Goal: Information Seeking & Learning: Learn about a topic

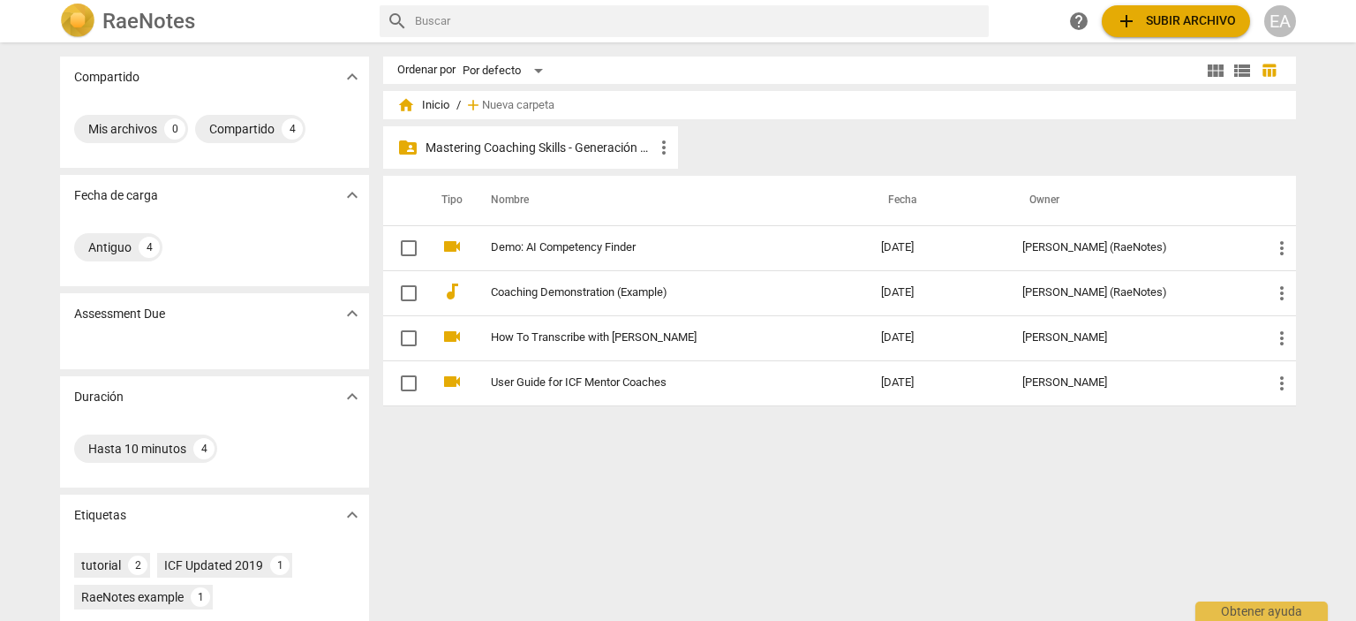
click at [583, 160] on div "folder_shared Mastering Coaching Skills - Generación 32 more_vert" at bounding box center [530, 147] width 295 height 42
click at [567, 147] on p "Mastering Coaching Skills - Generación 32" at bounding box center [540, 148] width 228 height 19
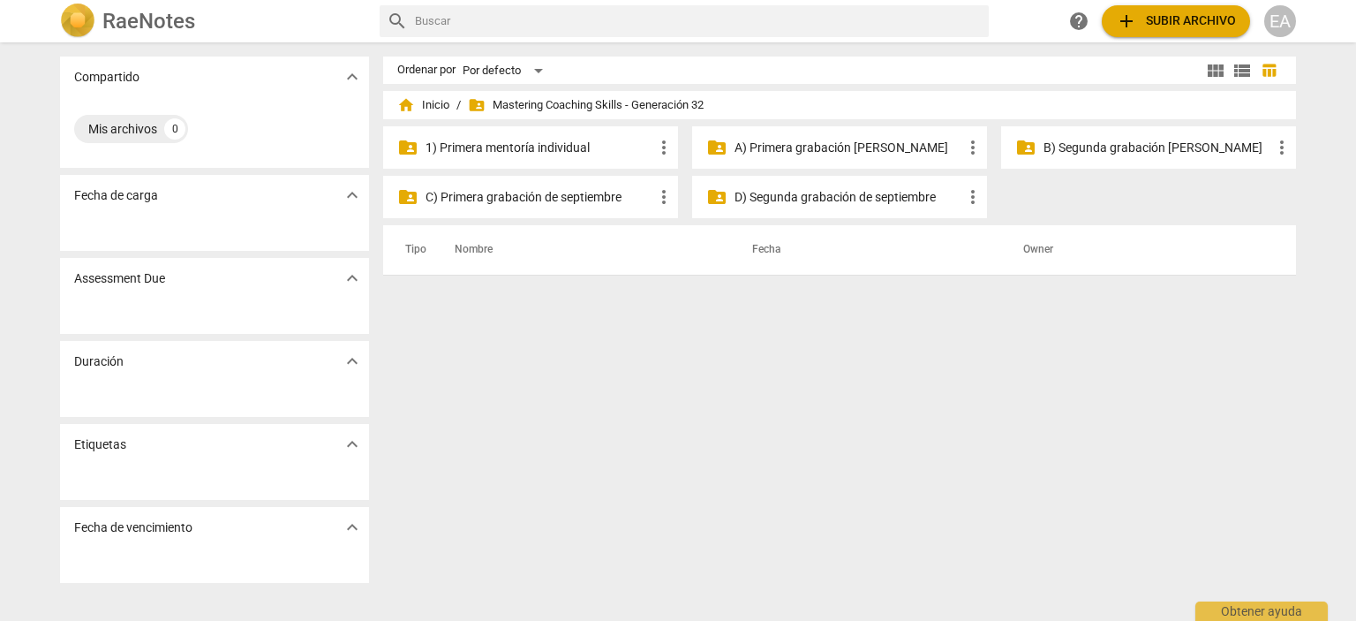
click at [547, 196] on p "C) Primera grabación de septiembre" at bounding box center [540, 197] width 228 height 19
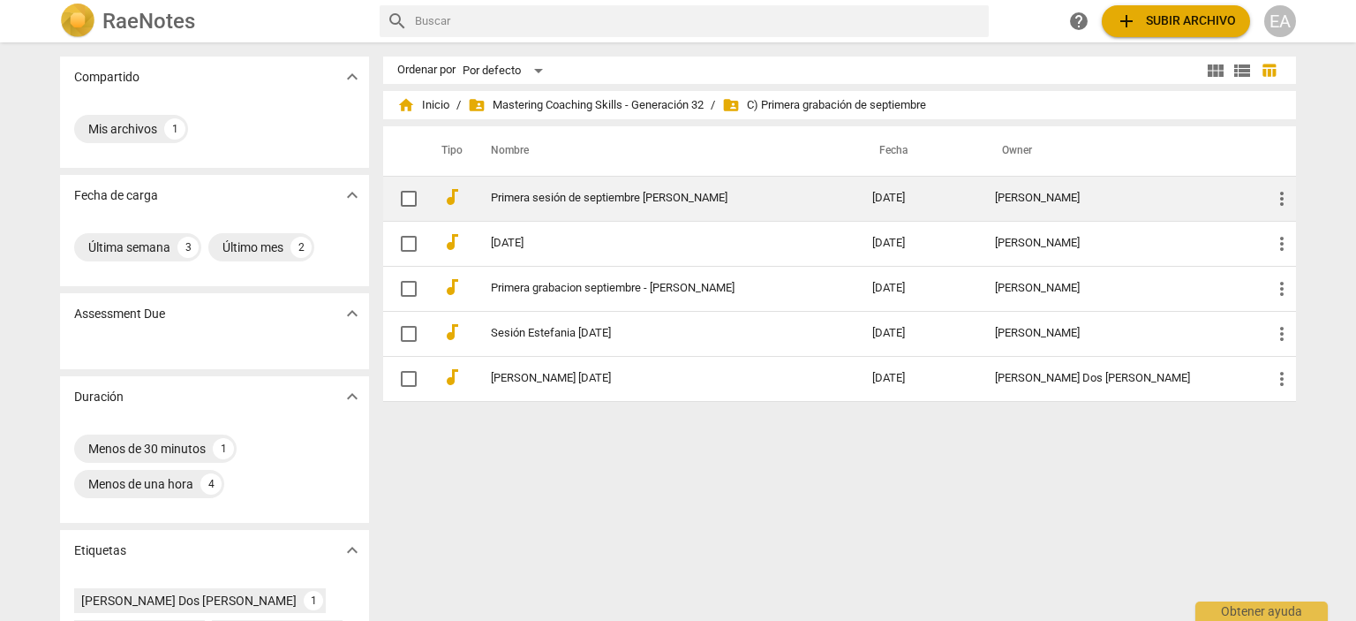
click at [643, 197] on link "Primera sesión de septiembre [PERSON_NAME]" at bounding box center [650, 198] width 318 height 13
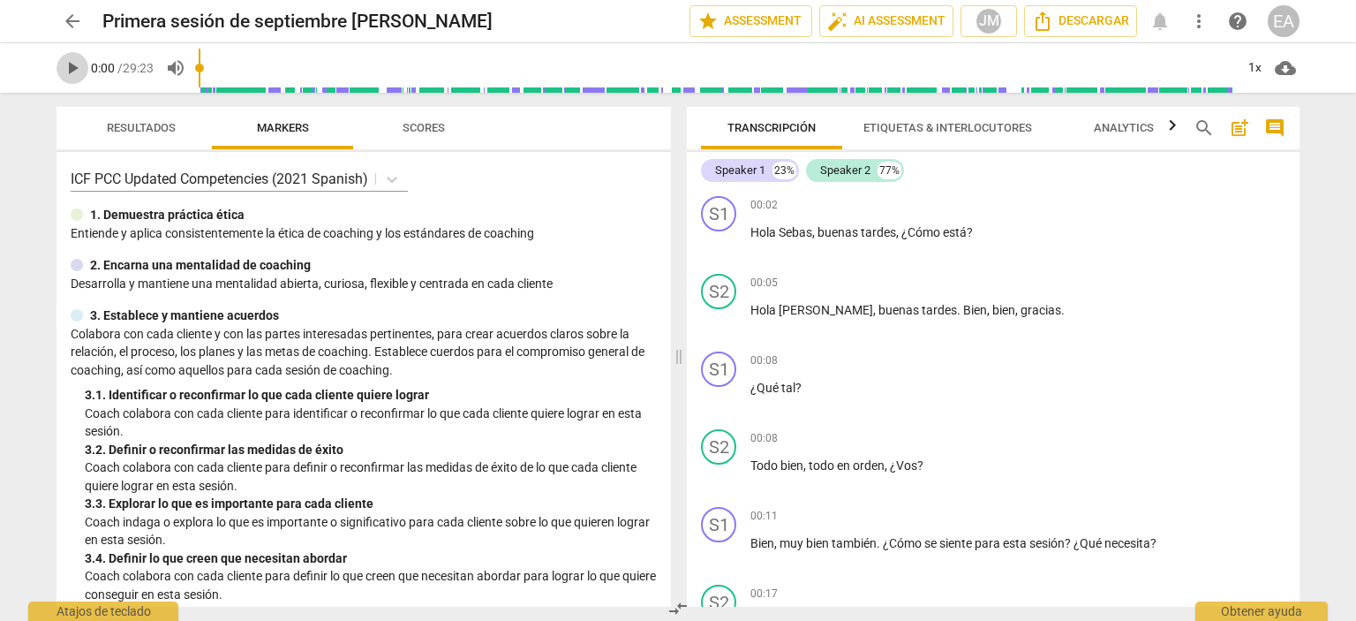
click at [71, 66] on span "play_arrow" at bounding box center [72, 67] width 21 height 21
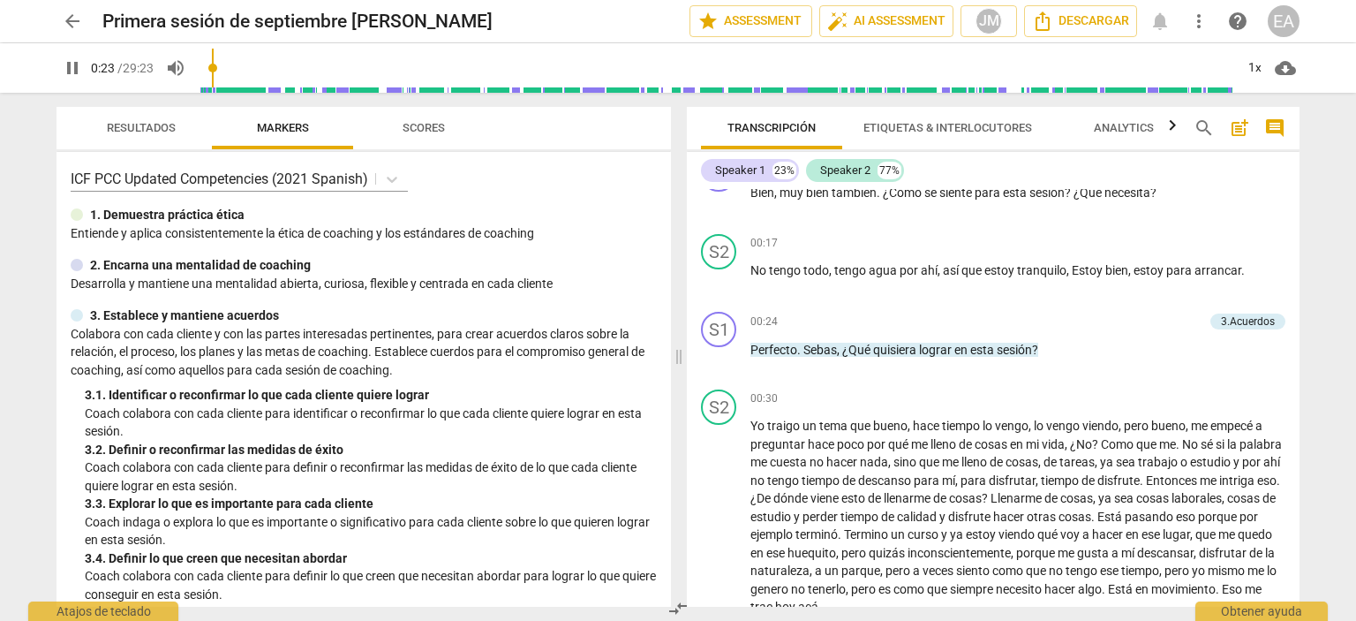
scroll to position [393, 0]
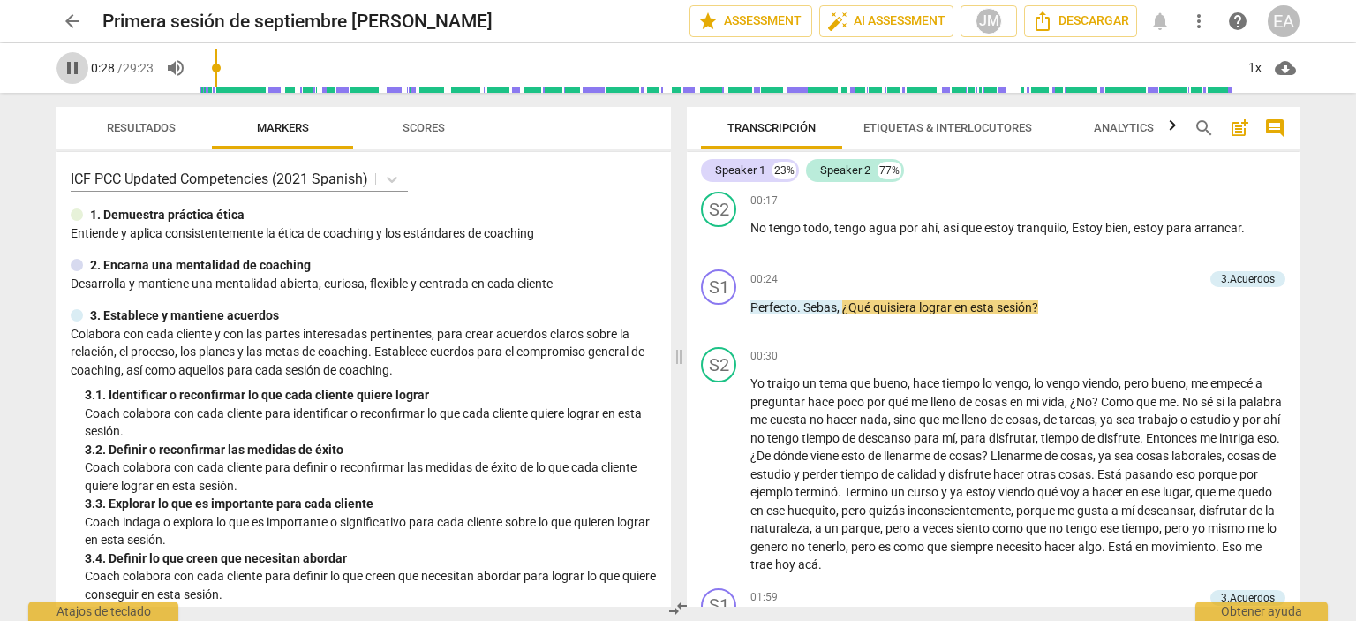
click at [68, 70] on span "pause" at bounding box center [72, 67] width 21 height 21
type input "28"
click at [1162, 274] on p "Add competency" at bounding box center [1162, 280] width 84 height 16
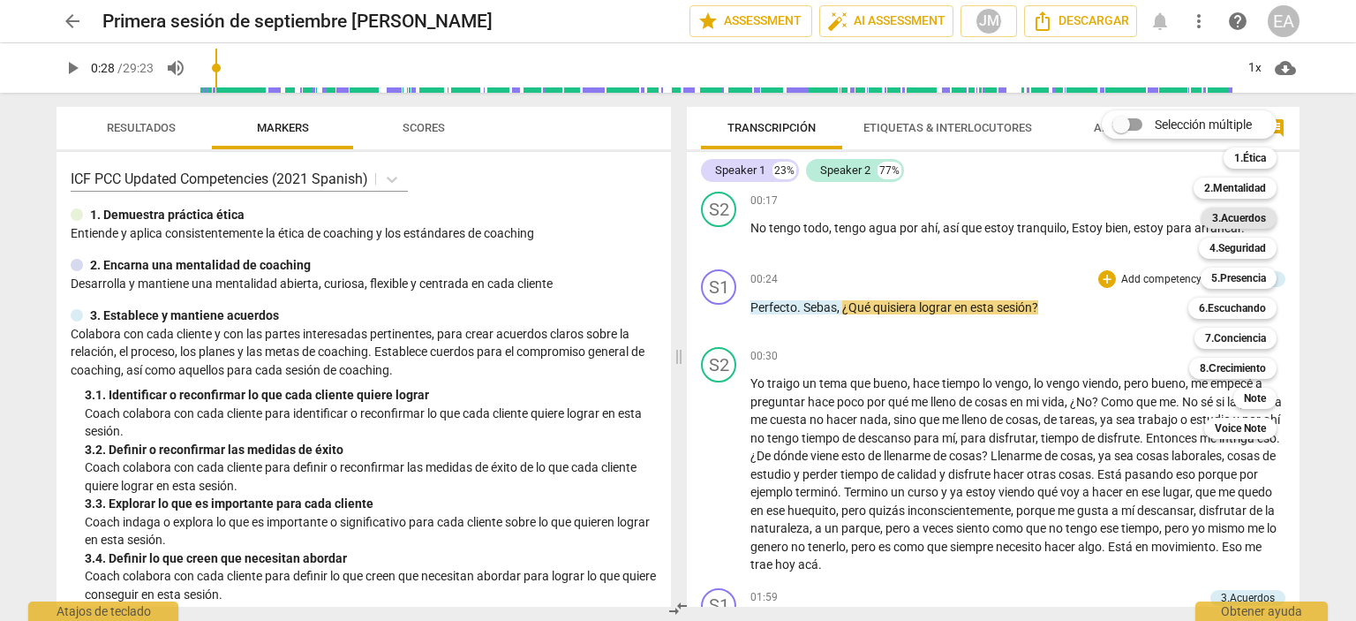
click at [1262, 218] on b "3.Acuerdos" at bounding box center [1239, 218] width 54 height 21
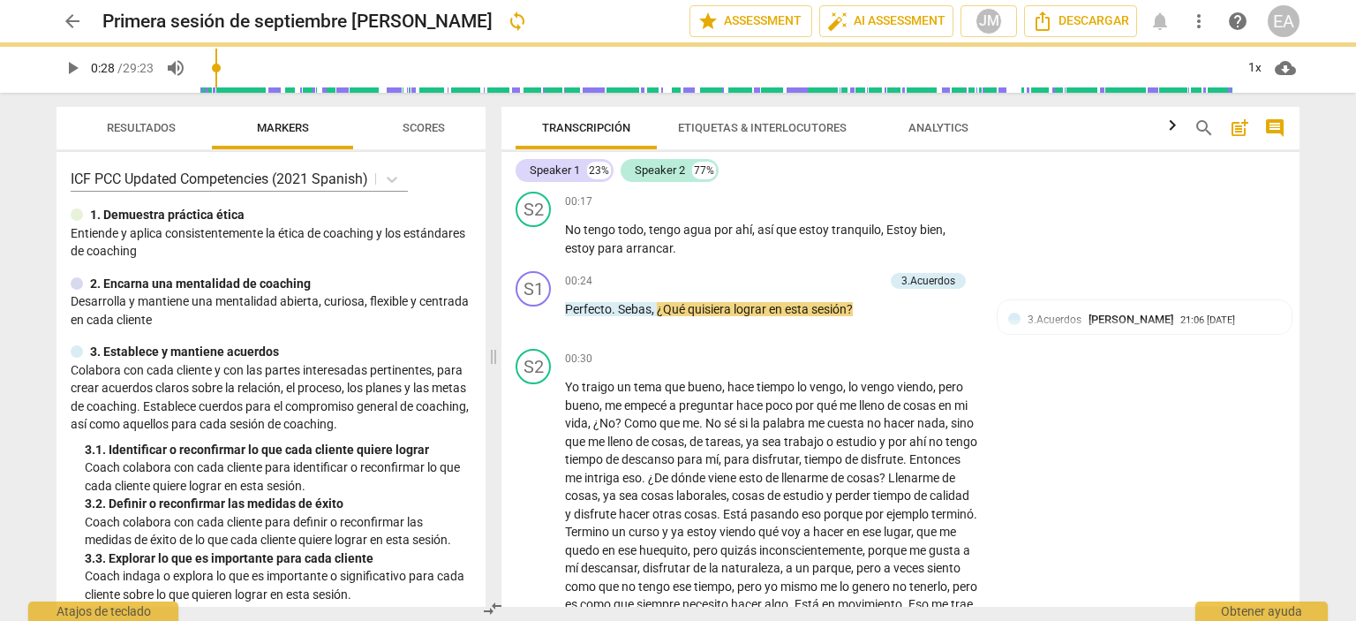
scroll to position [396, 0]
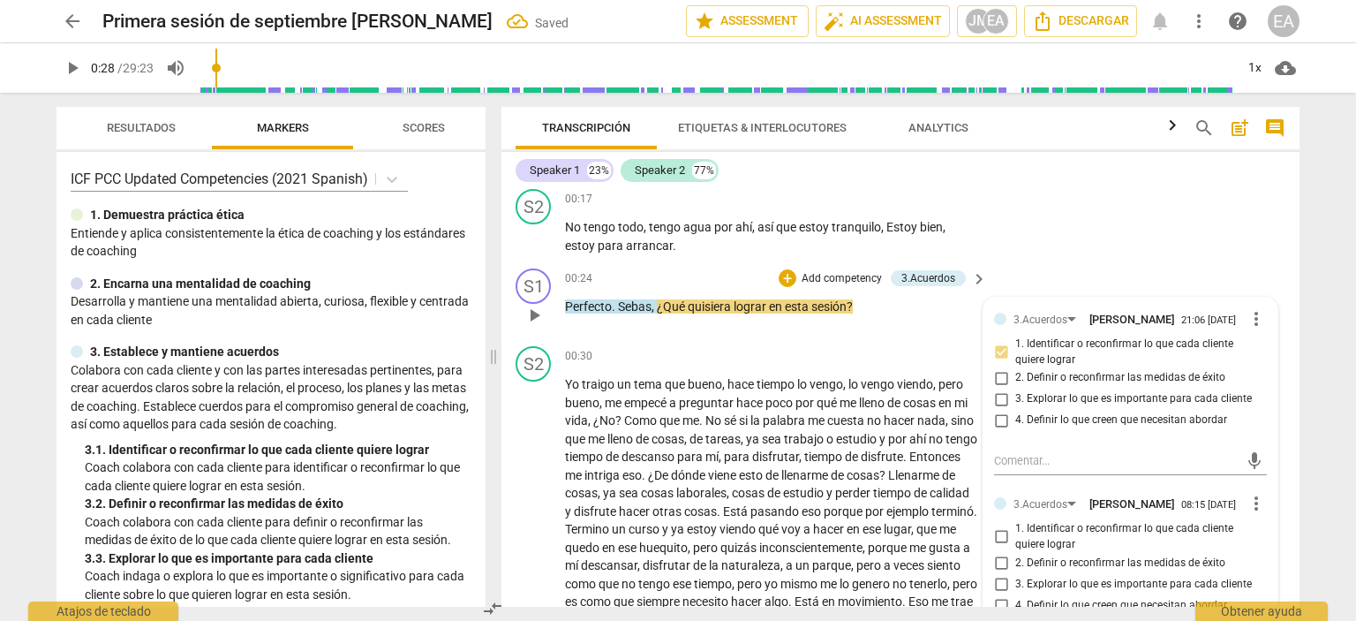
click at [1265, 407] on div "3.Acuerdos [PERSON_NAME] 21:06 [DATE] more_vert 1. Identificar o reconfirmar lo…" at bounding box center [1131, 486] width 294 height 376
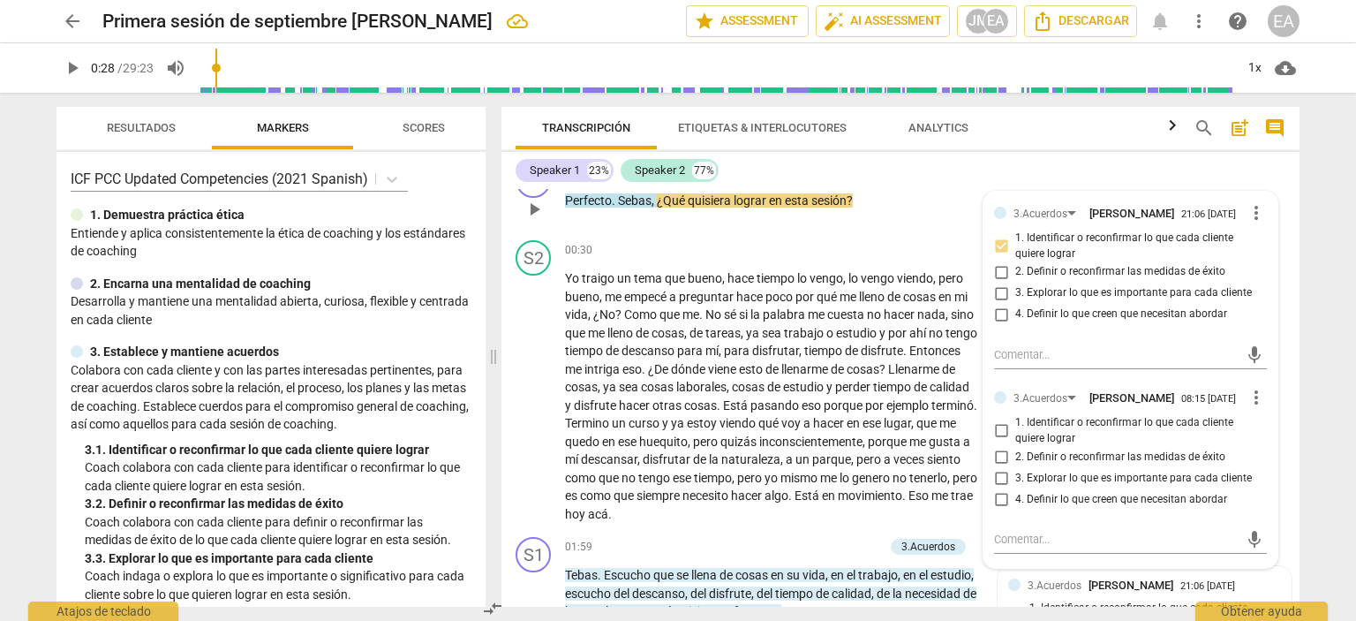
scroll to position [537, 0]
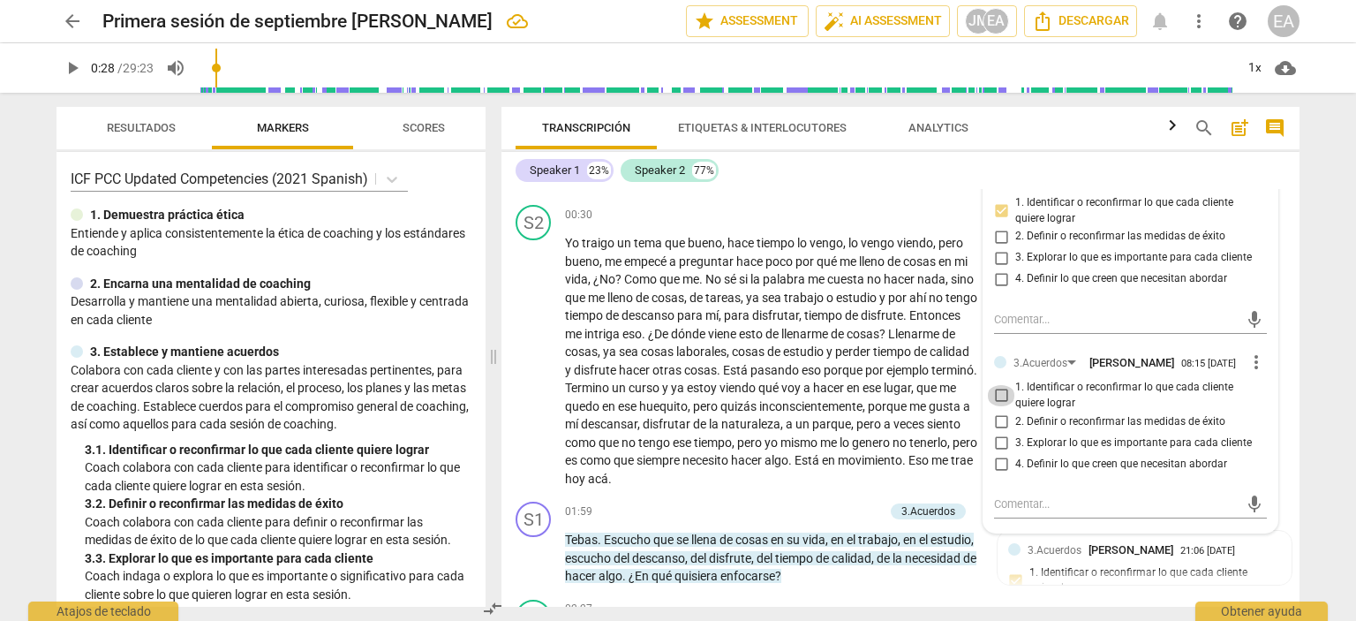
click at [996, 406] on input "1. Identificar o reconfirmar lo que cada cliente quiere lograr" at bounding box center [1001, 395] width 28 height 21
checkbox input "true"
click at [1287, 279] on div "S2 play_arrow pause 00:30 + Add competency keyboard_arrow_right Yo traigo un te…" at bounding box center [901, 346] width 798 height 297
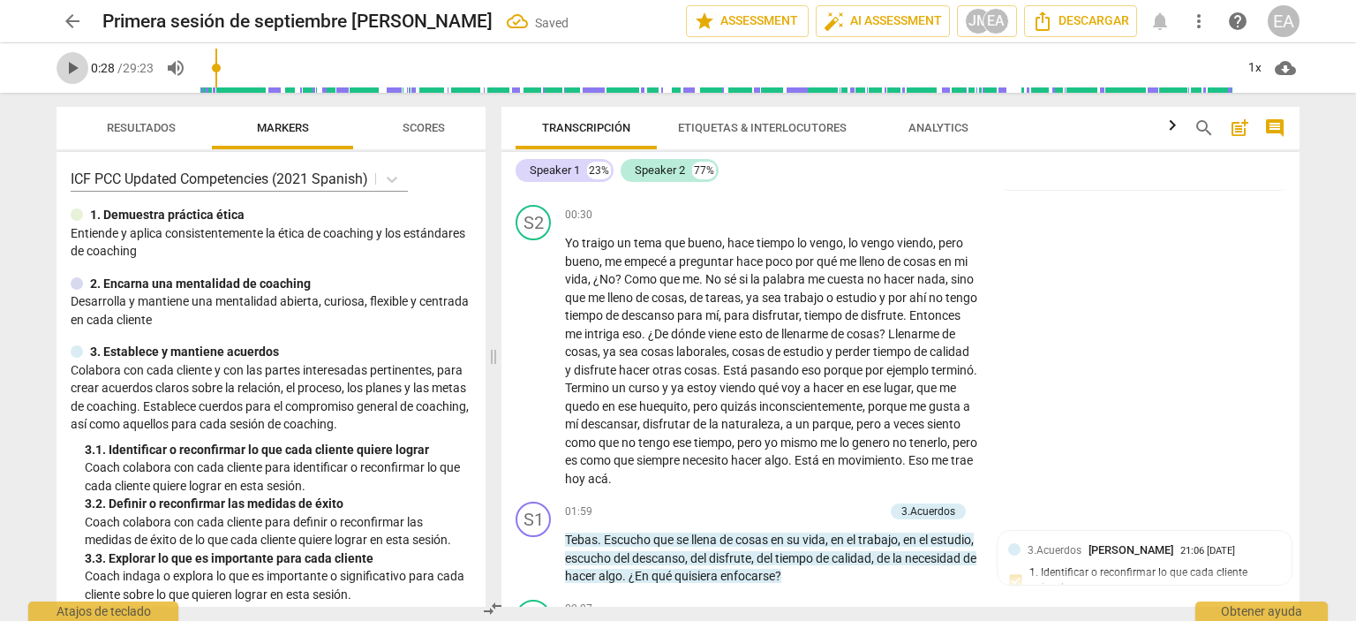
click at [64, 64] on span "play_arrow" at bounding box center [72, 67] width 21 height 21
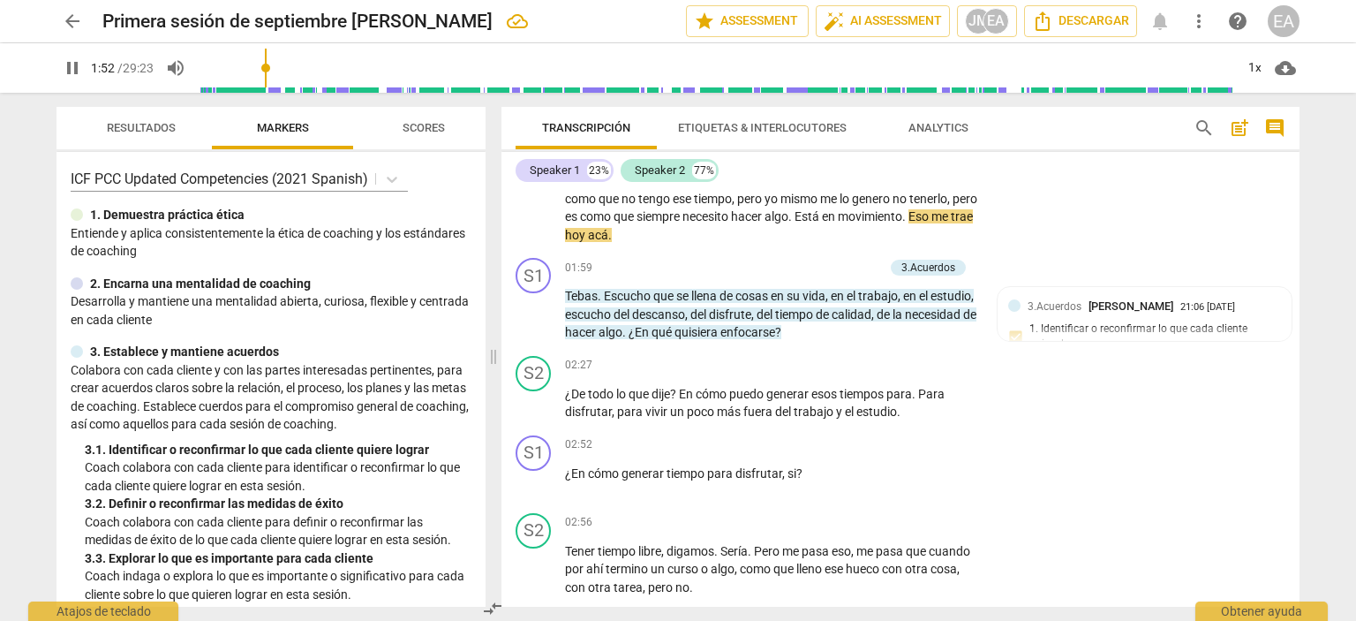
scroll to position [796, 0]
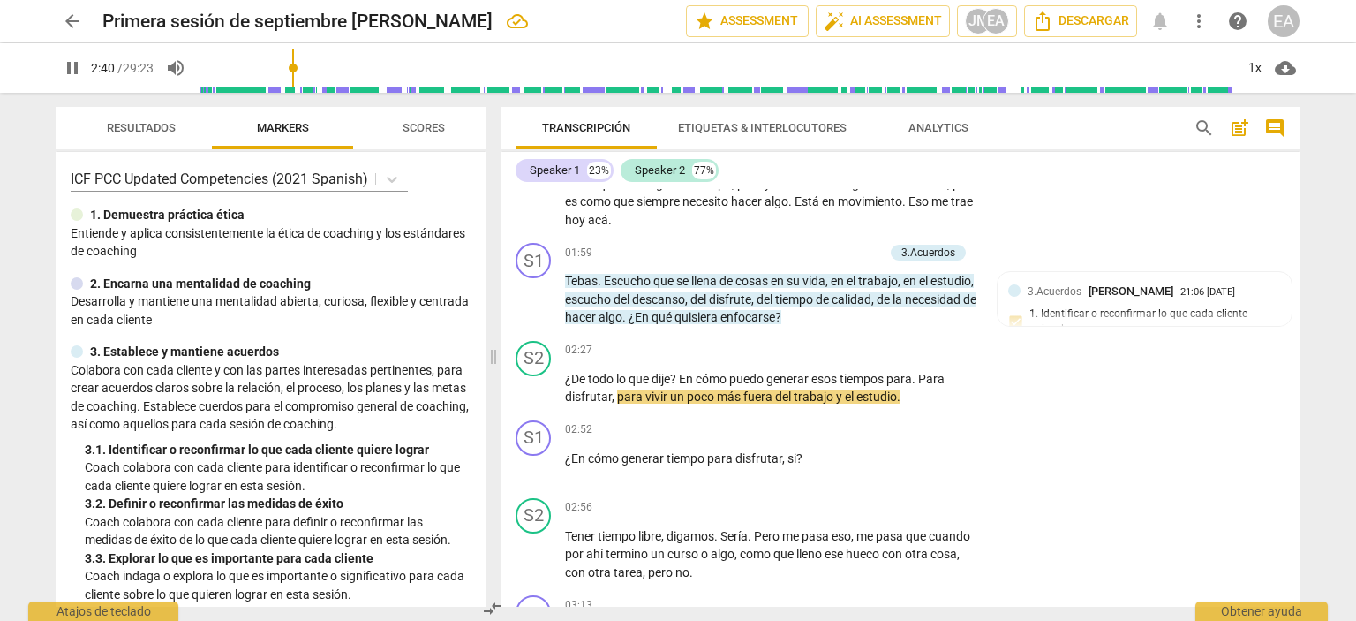
click at [66, 63] on span "pause" at bounding box center [72, 67] width 21 height 21
type input "160"
click at [851, 248] on p "Add competency" at bounding box center [842, 253] width 84 height 16
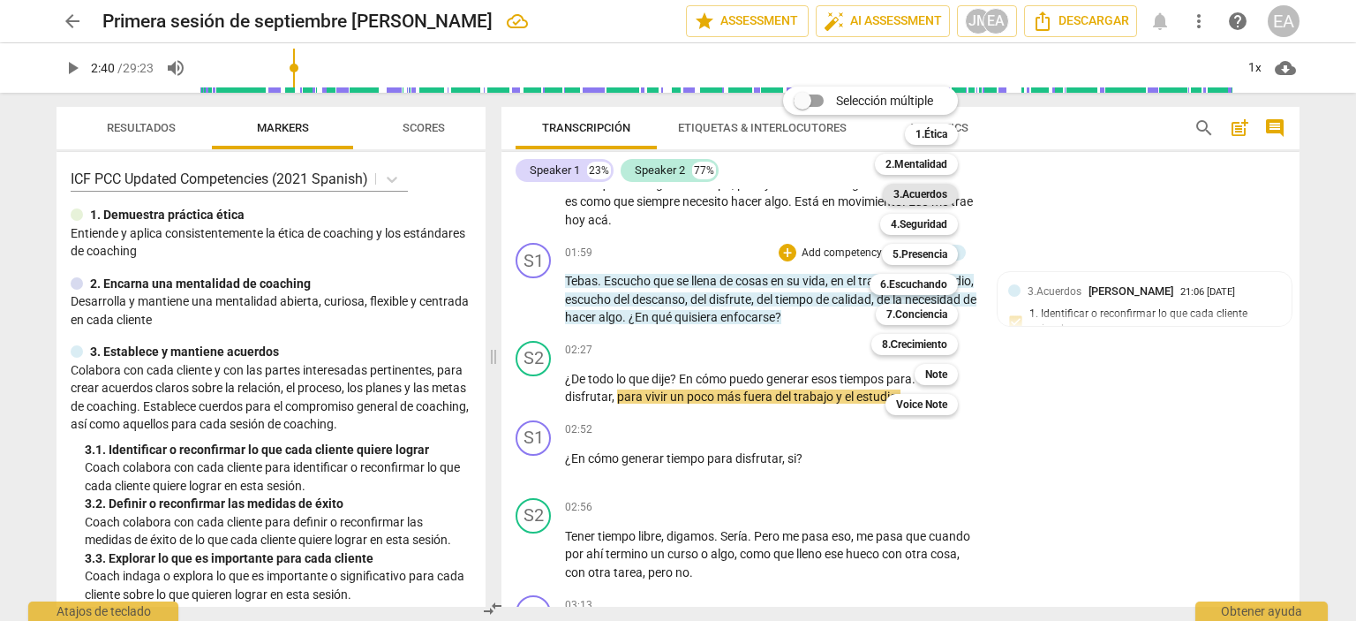
click at [927, 191] on b "3.Acuerdos" at bounding box center [921, 194] width 54 height 21
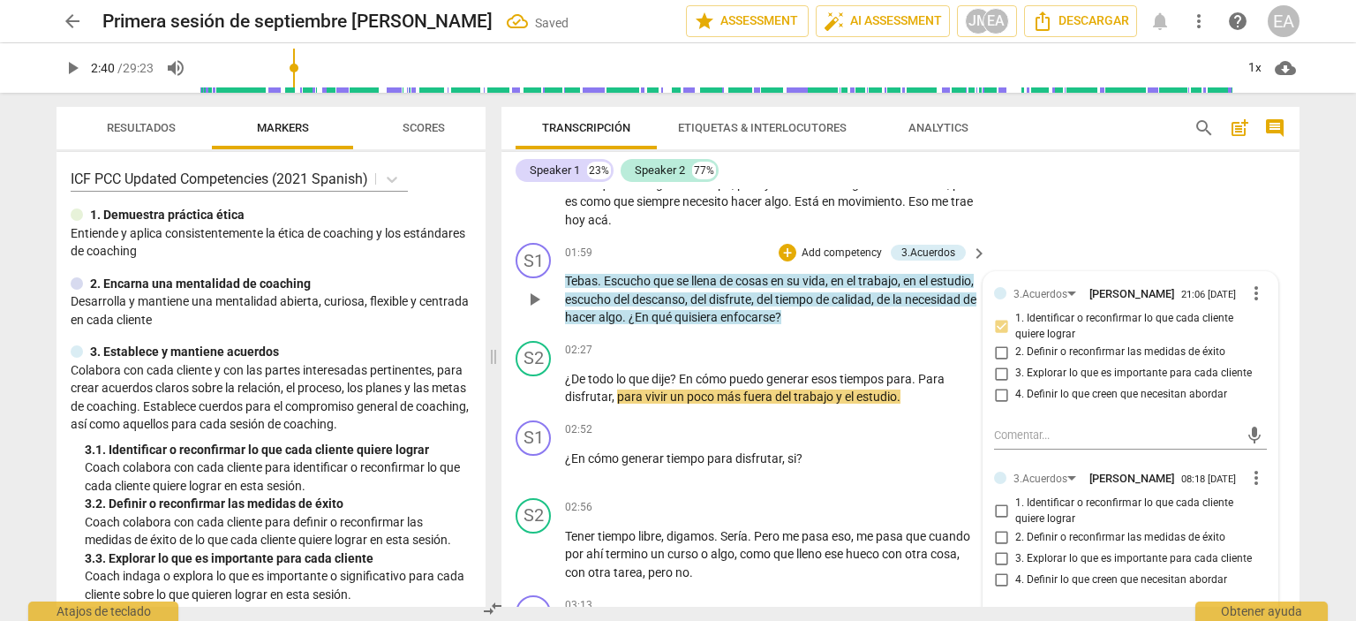
click at [1256, 405] on div "4. Definir lo que creen que necesitan abordar" at bounding box center [1130, 394] width 273 height 21
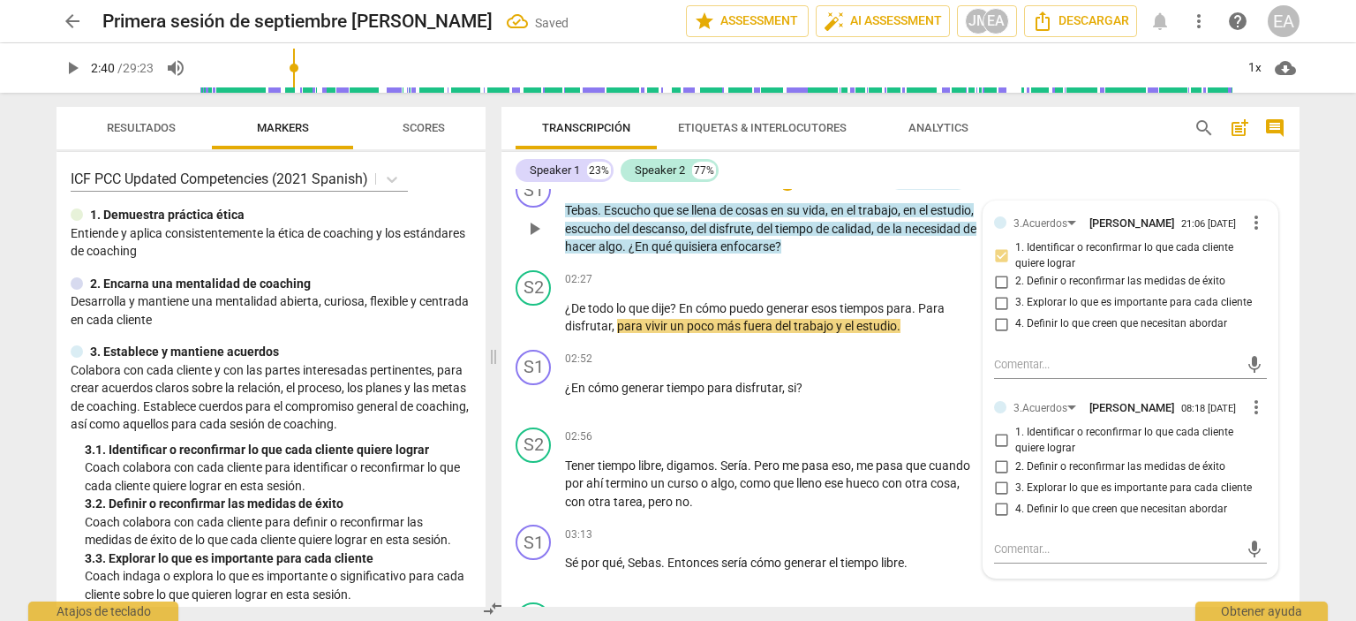
scroll to position [902, 0]
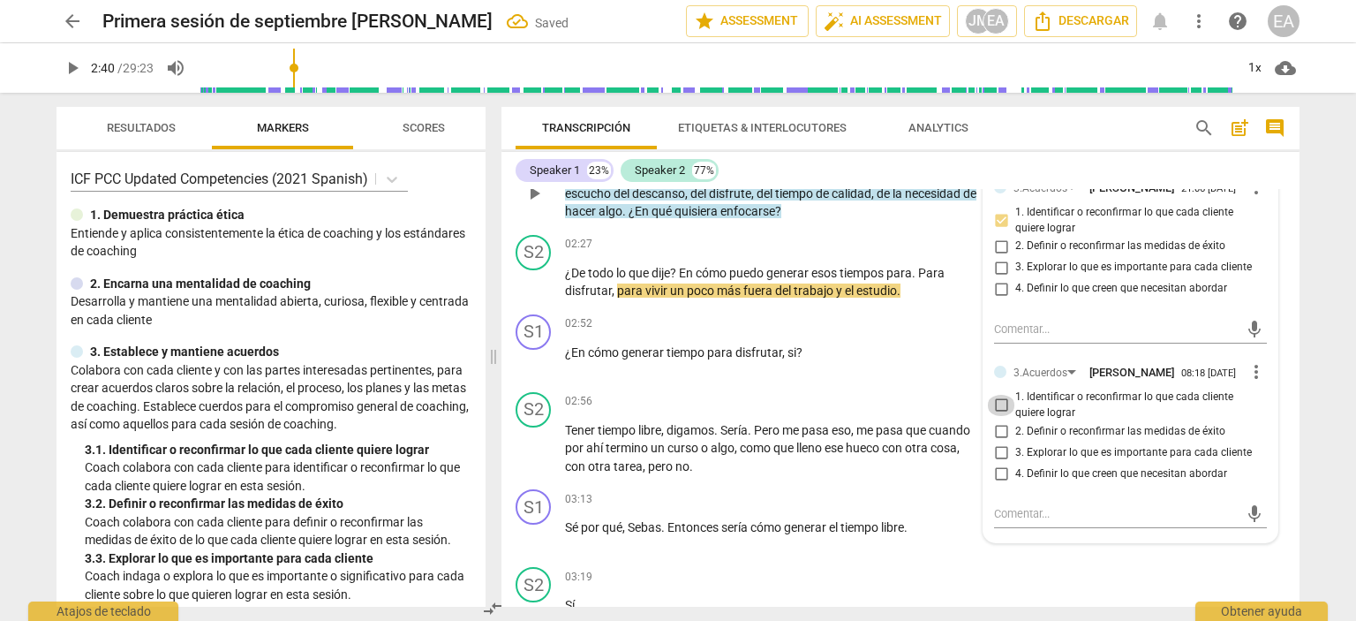
click at [1003, 416] on input "1. Identificar o reconfirmar lo que cada cliente quiere lograr" at bounding box center [1001, 405] width 28 height 21
checkbox input "true"
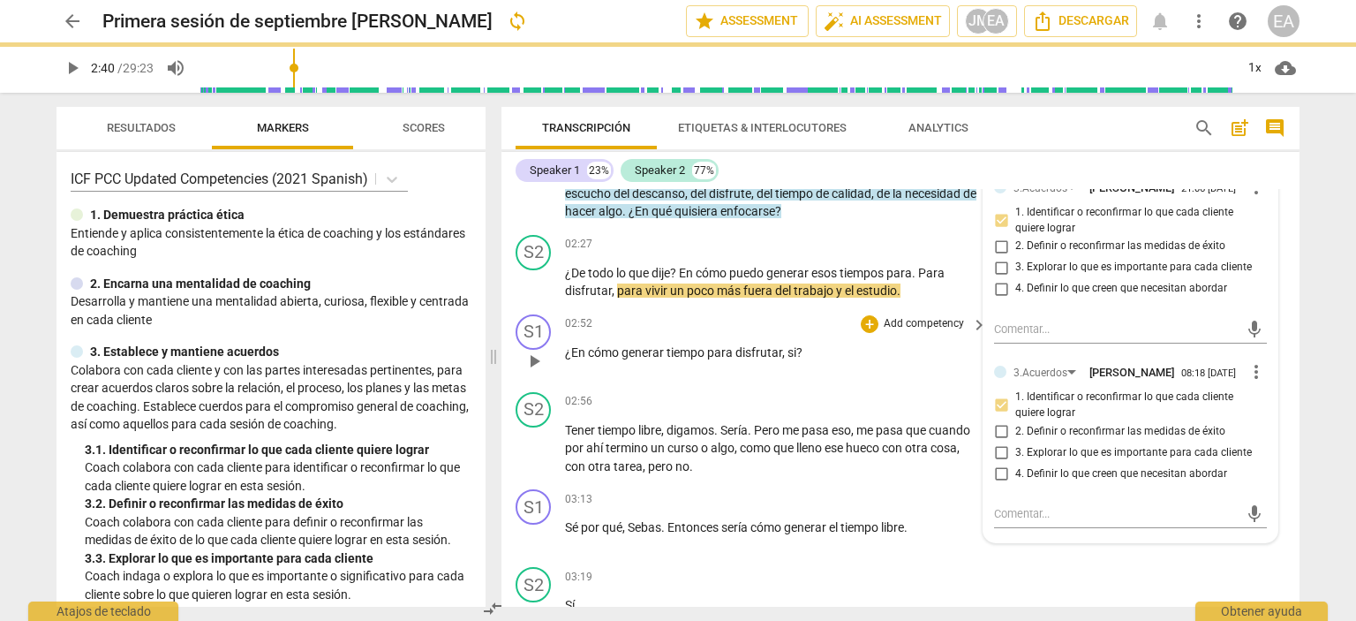
click at [1283, 307] on div "S1 play_arrow pause 02:52 + Add competency keyboard_arrow_right ¿En cómo genera…" at bounding box center [901, 346] width 798 height 78
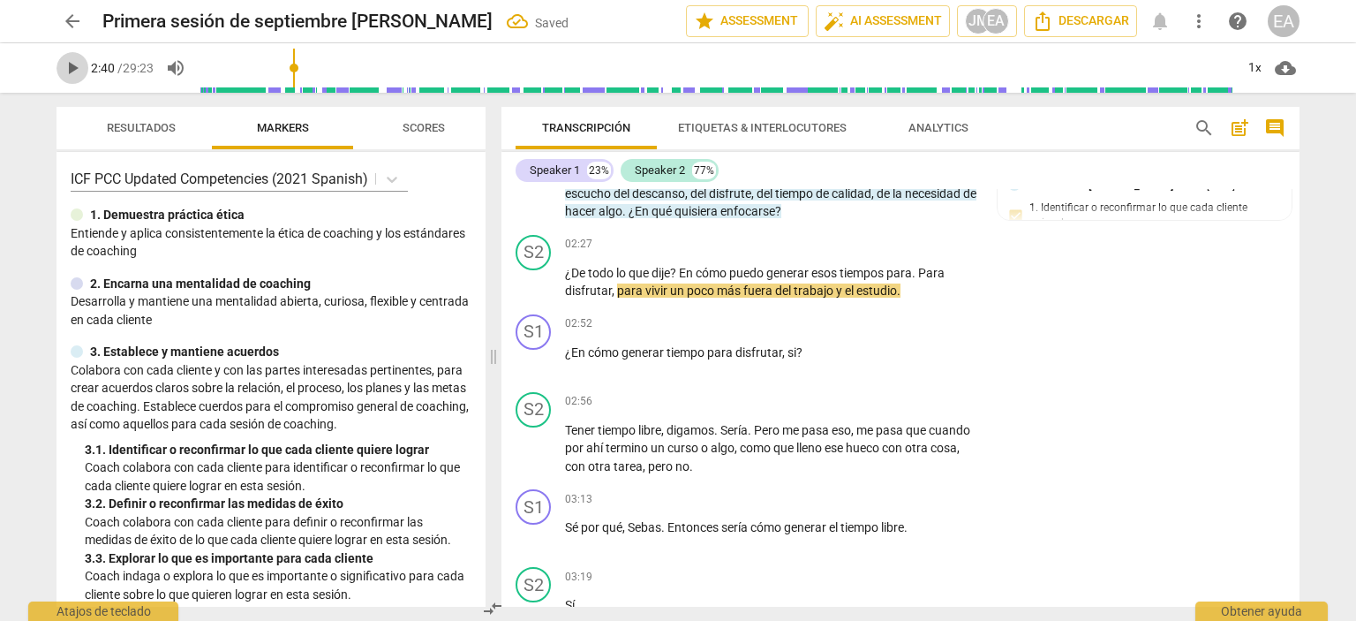
click at [67, 68] on span "play_arrow" at bounding box center [72, 67] width 21 height 21
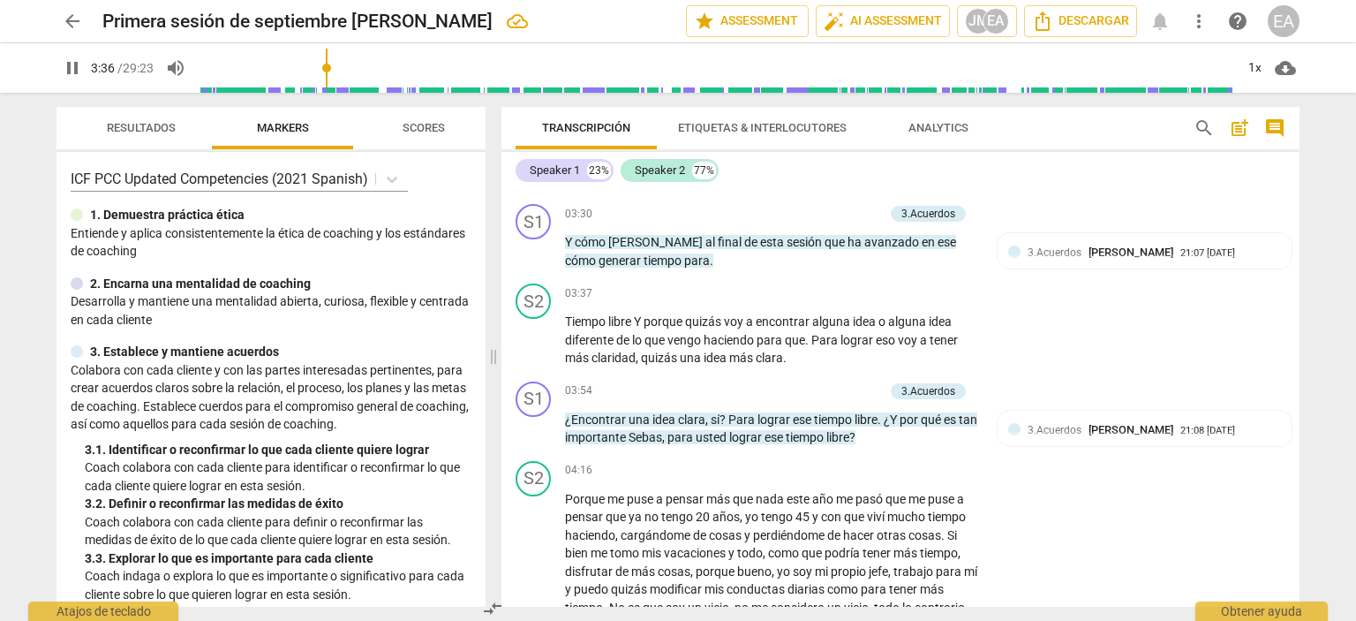
scroll to position [1310, 0]
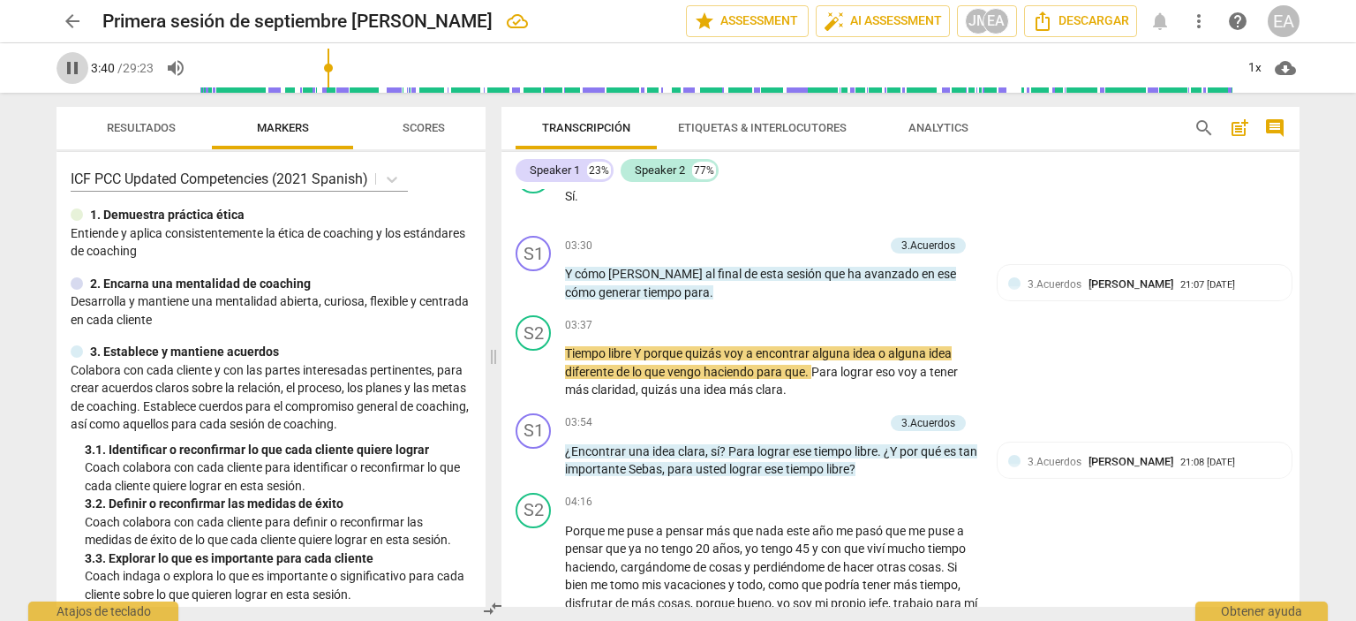
click at [65, 63] on span "pause" at bounding box center [72, 67] width 21 height 21
type input "220"
click at [858, 238] on p "Add competency" at bounding box center [842, 246] width 84 height 16
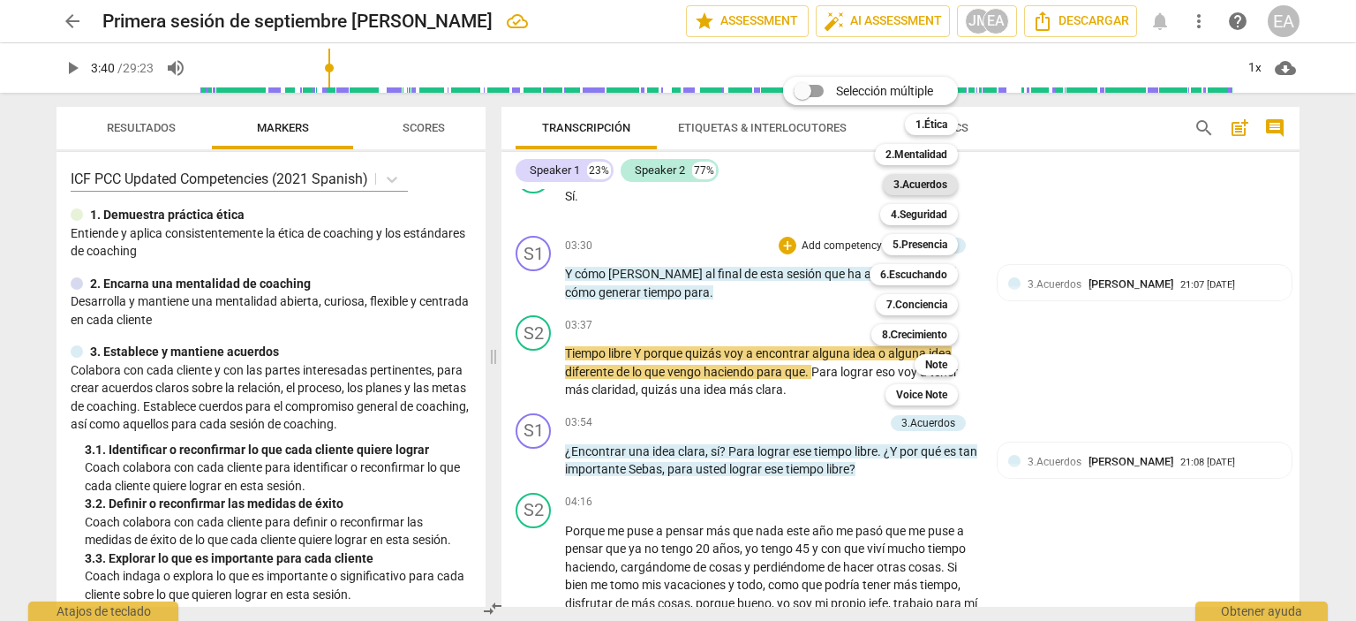
click at [931, 186] on b "3.Acuerdos" at bounding box center [921, 184] width 54 height 21
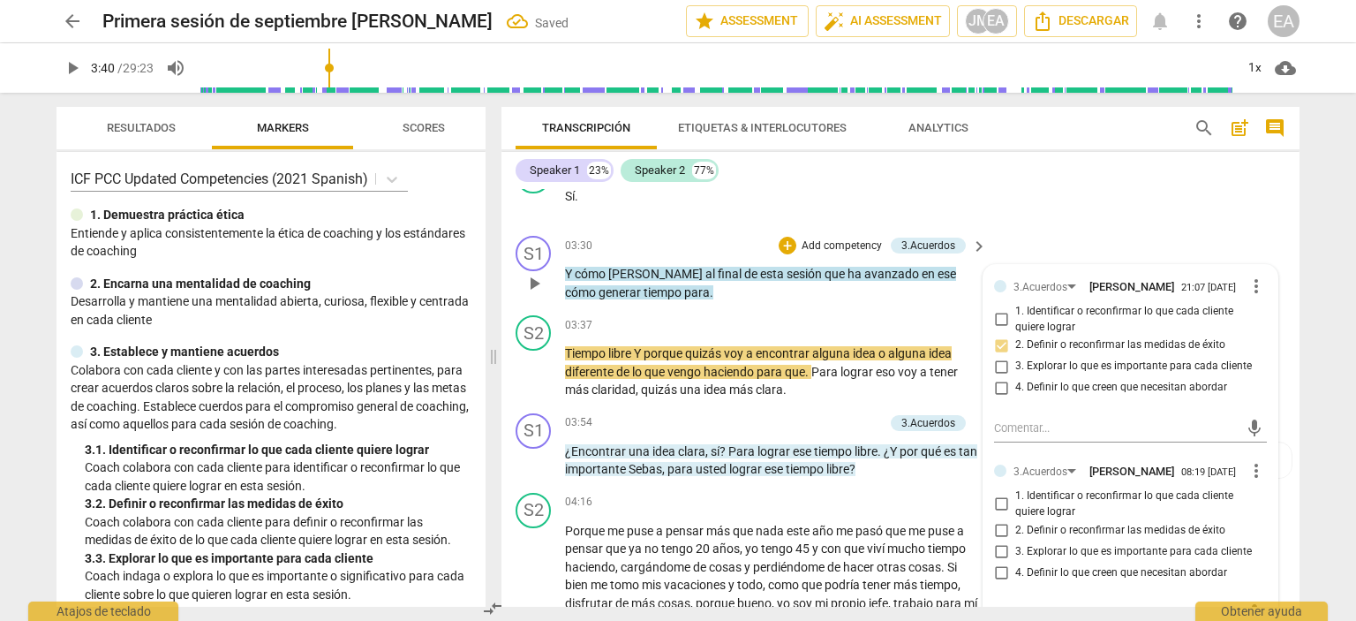
click at [1271, 458] on div "3.Acuerdos [PERSON_NAME] 21:07 [DATE] more_vert 1. Identificar o reconfirmar lo…" at bounding box center [1131, 453] width 294 height 376
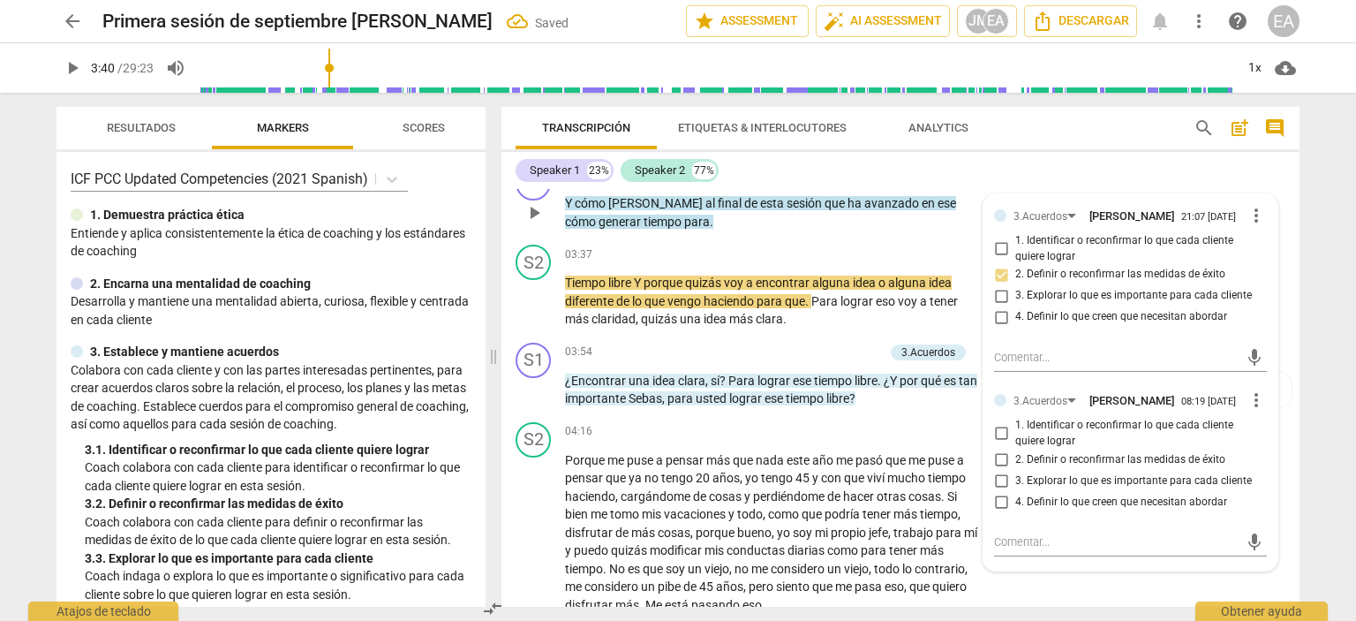
scroll to position [1416, 0]
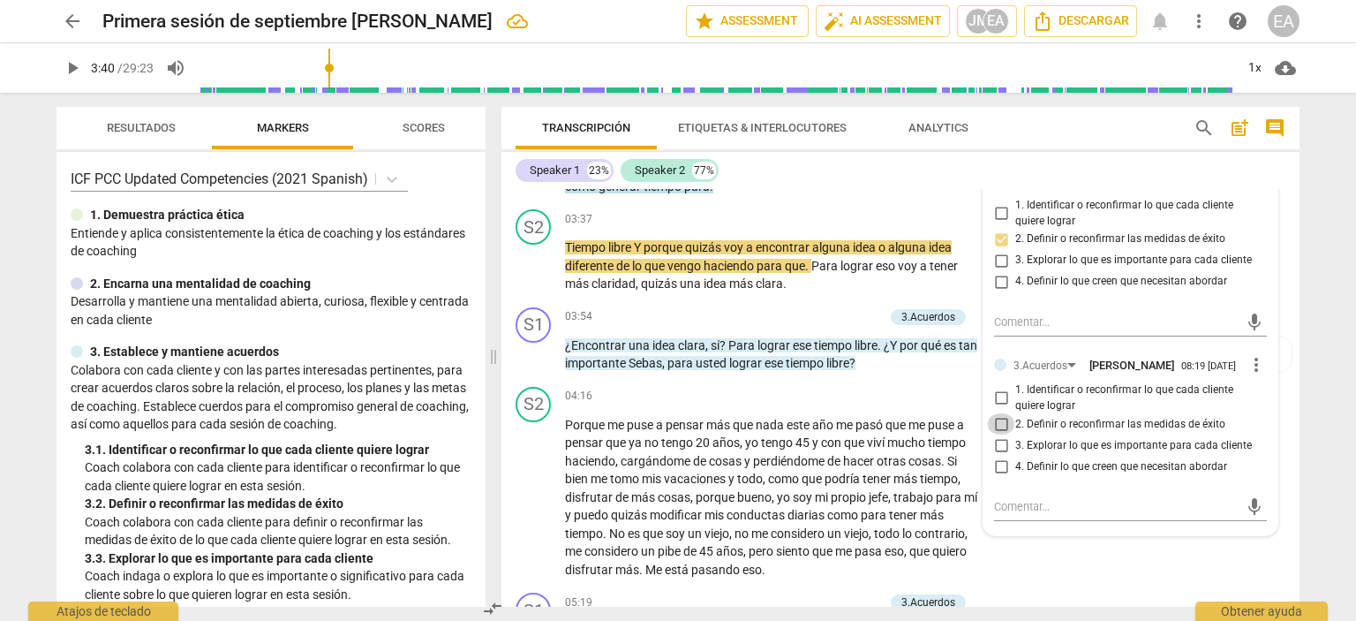
click at [998, 434] on input "2. Definir o reconfirmar las medidas de éxito" at bounding box center [1001, 423] width 28 height 21
checkbox input "true"
click at [1282, 345] on div "3.Acuerdos [PERSON_NAME] 21:08 [DATE] 3. Explorar lo que es importante para cad…" at bounding box center [1145, 373] width 294 height 75
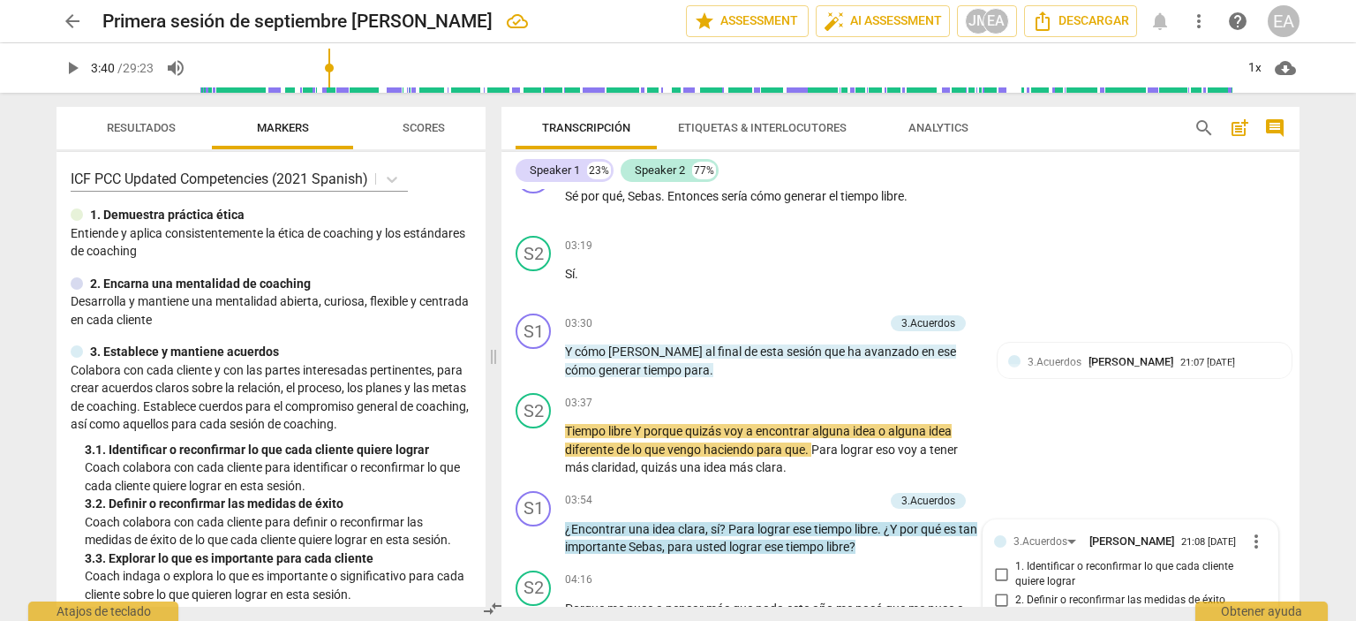
scroll to position [1249, 0]
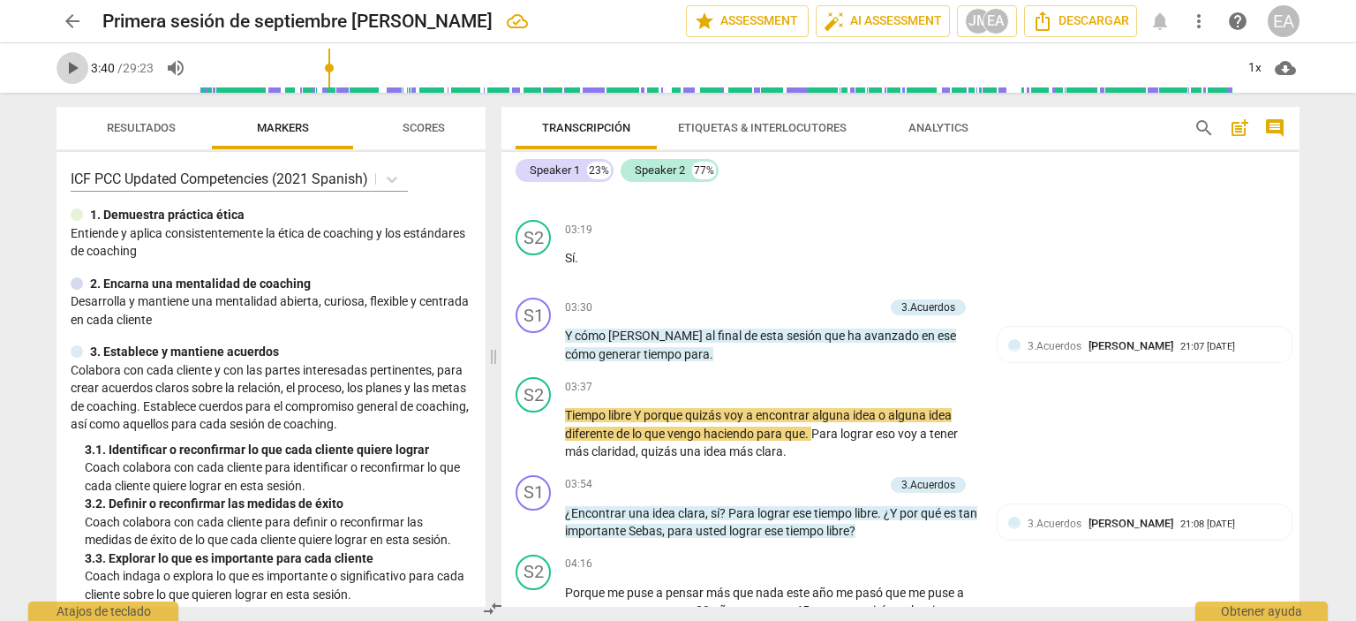
click at [72, 70] on span "play_arrow" at bounding box center [72, 67] width 21 height 21
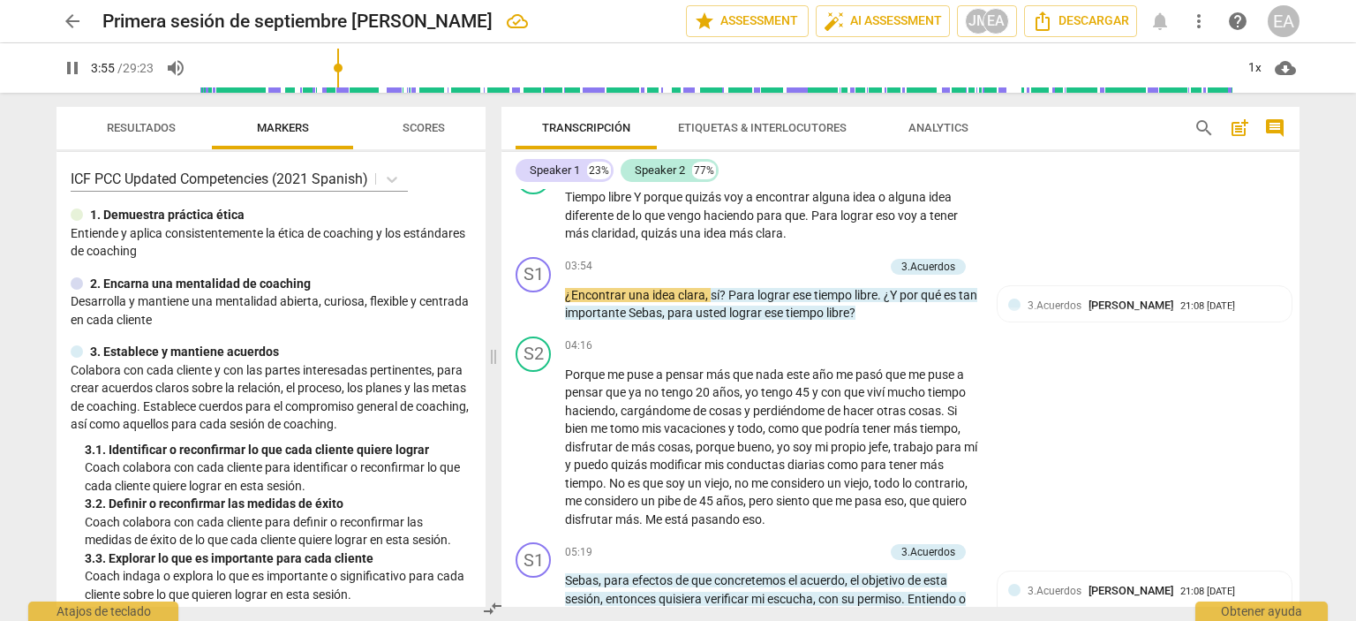
scroll to position [1483, 0]
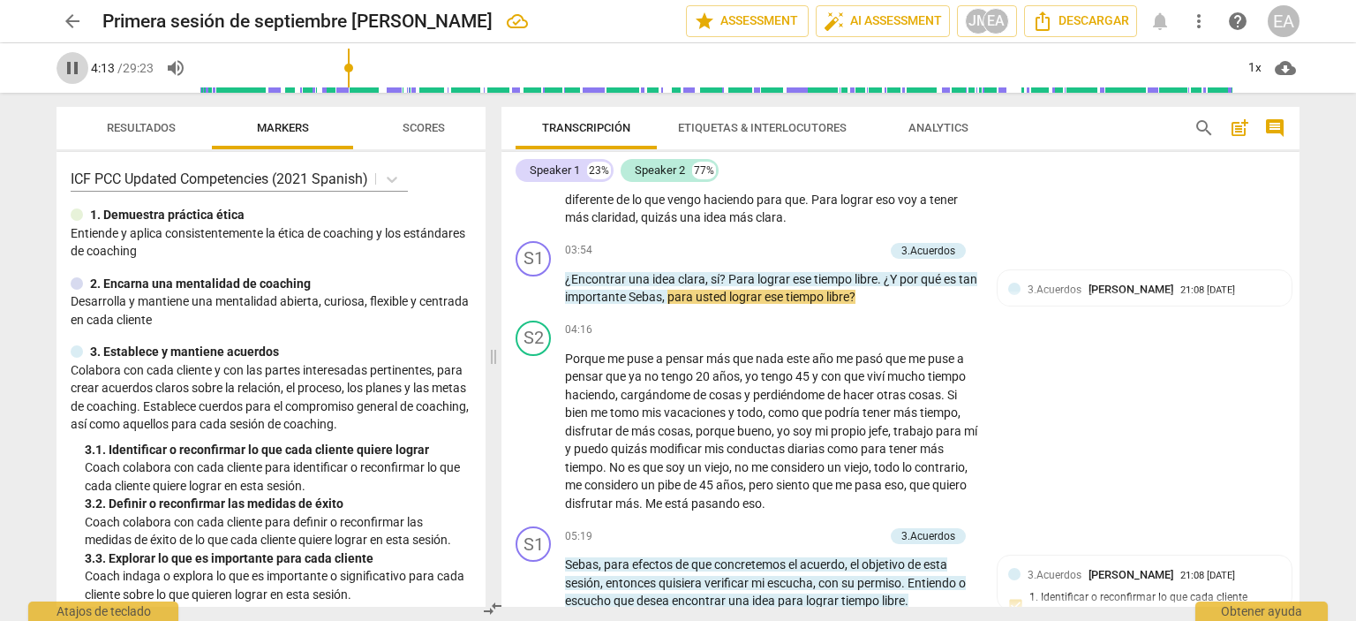
click at [67, 70] on span "pause" at bounding box center [72, 67] width 21 height 21
type input "254"
click at [857, 243] on p "Add competency" at bounding box center [842, 251] width 84 height 16
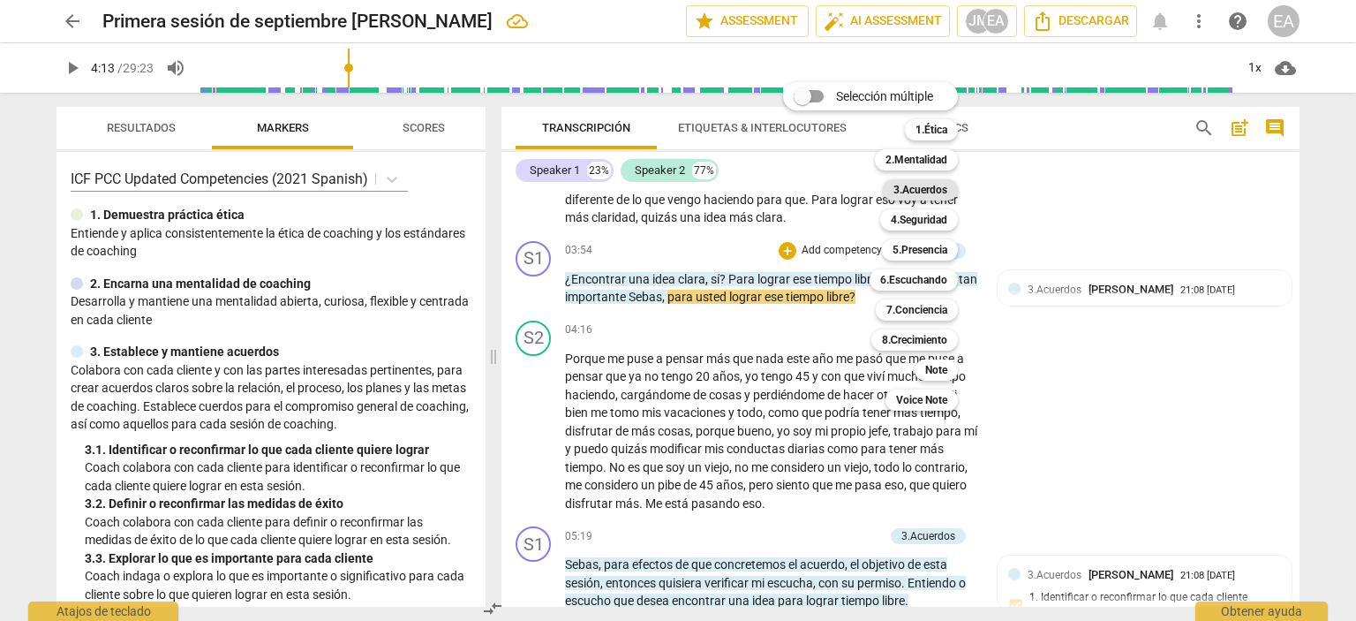
click at [936, 191] on b "3.Acuerdos" at bounding box center [921, 189] width 54 height 21
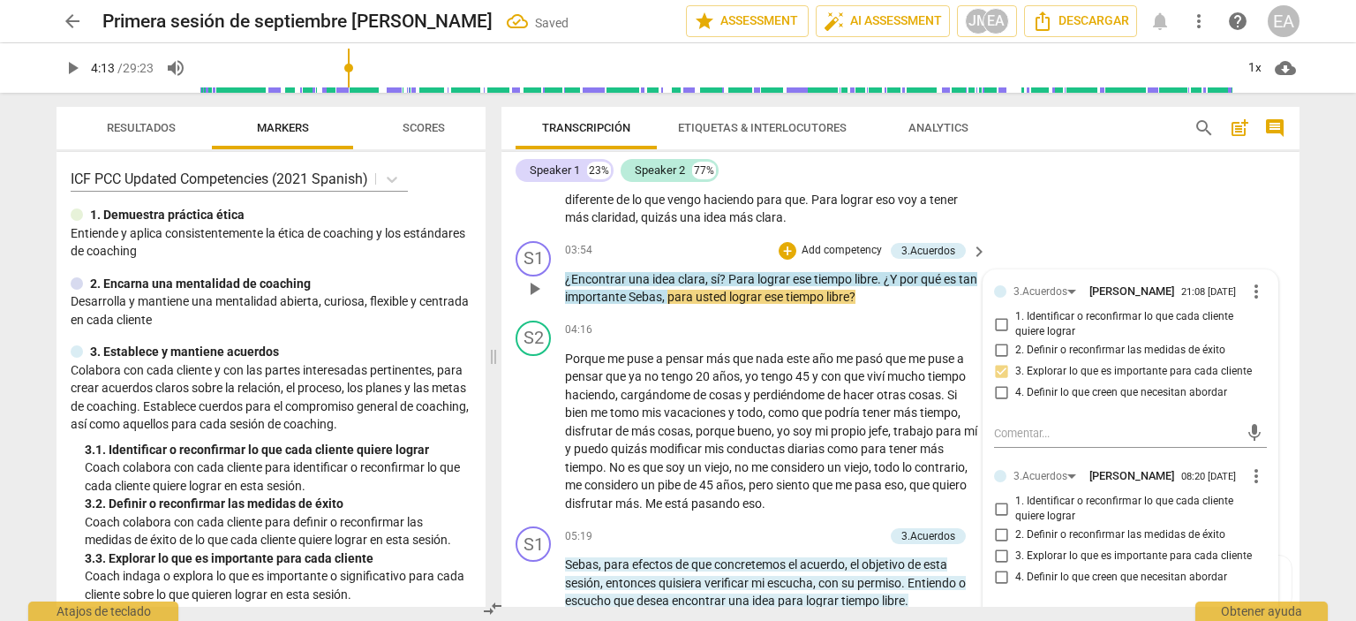
click at [1261, 429] on div "3.Acuerdos [PERSON_NAME] 21:08 [DATE] more_vert 1. Identificar o reconfirmar lo…" at bounding box center [1131, 458] width 294 height 376
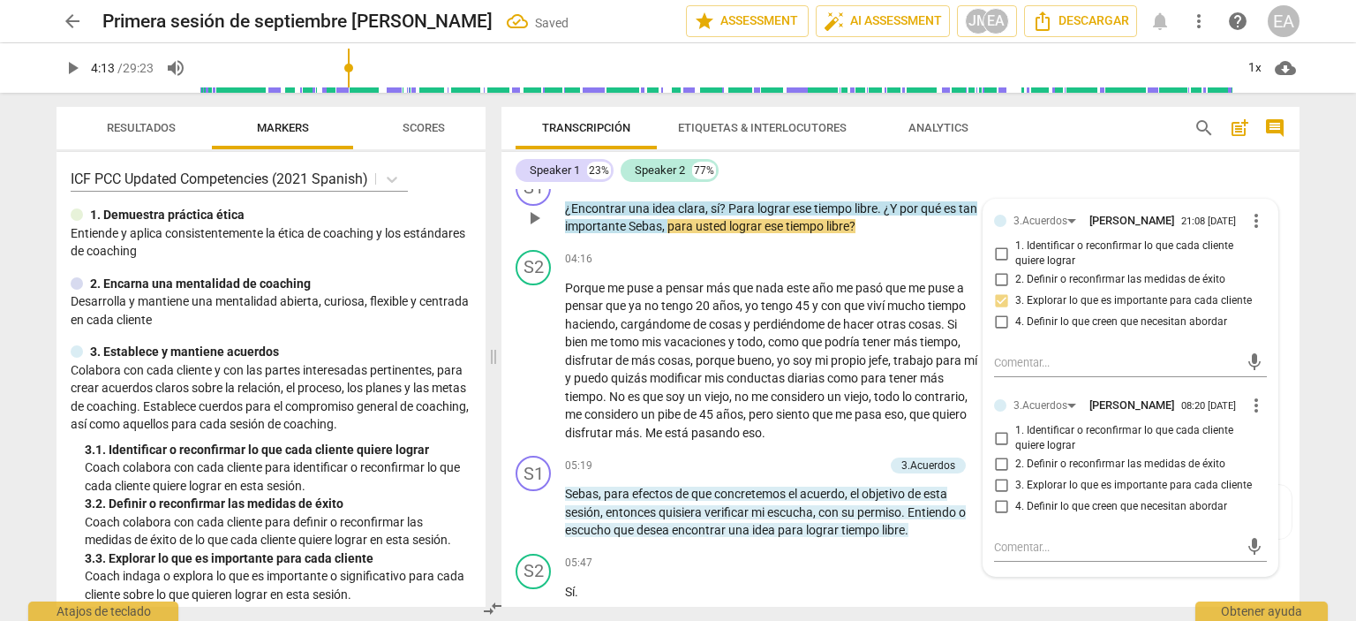
scroll to position [1589, 0]
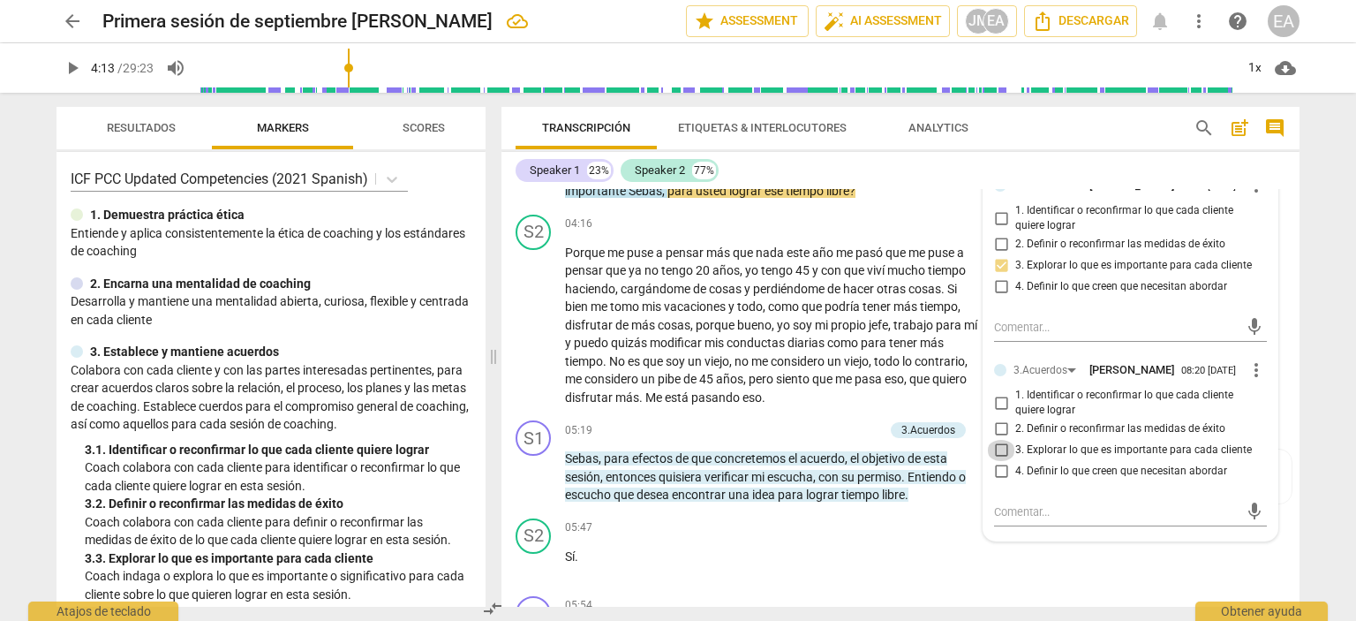
click at [1000, 458] on input "3. Explorar lo que es importante para cada cliente" at bounding box center [1001, 450] width 28 height 21
checkbox input "true"
click at [1287, 330] on div "S2 play_arrow pause 04:16 + Add competency keyboard_arrow_right Porque me puse …" at bounding box center [901, 311] width 798 height 207
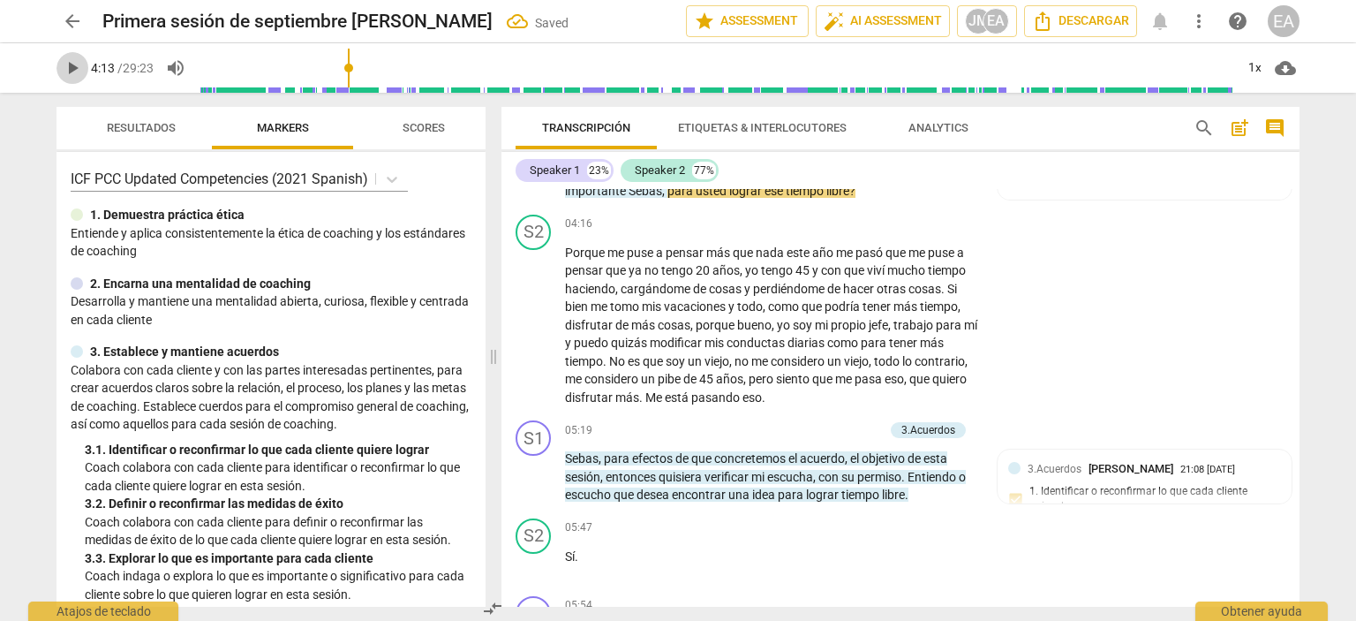
click at [64, 68] on span "play_arrow" at bounding box center [72, 67] width 21 height 21
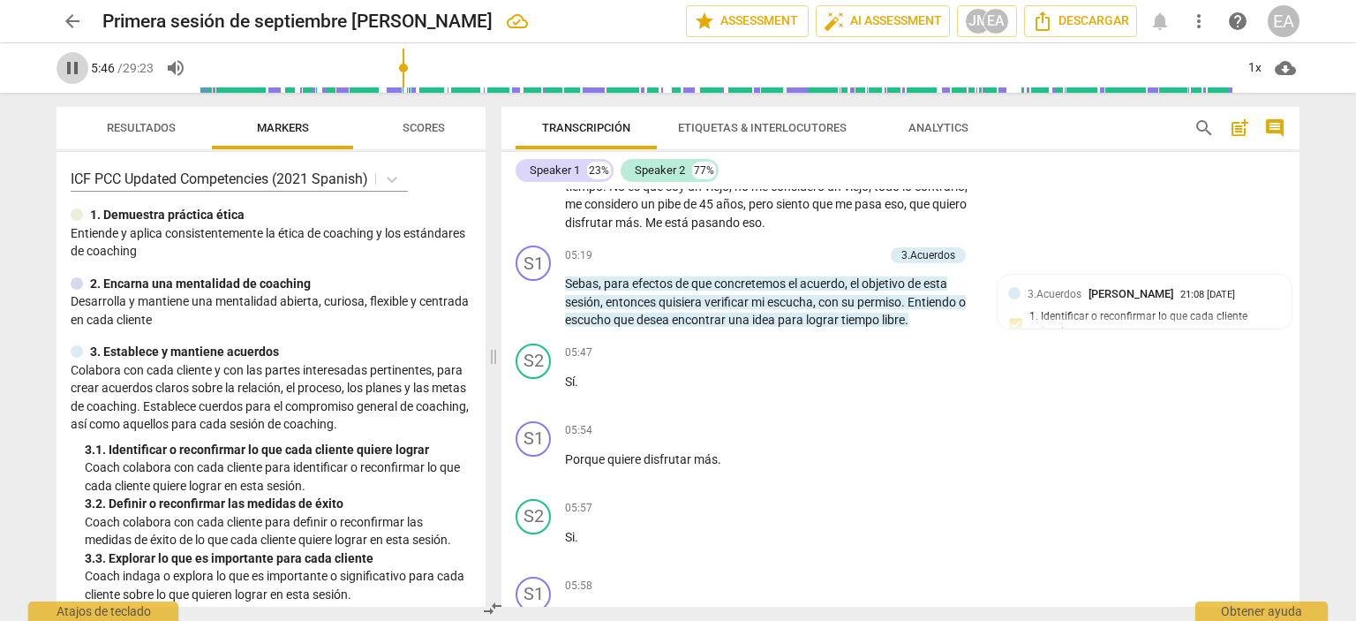
click at [71, 73] on span "pause" at bounding box center [72, 67] width 21 height 21
type input "347"
click at [837, 248] on p "Add competency" at bounding box center [842, 256] width 84 height 16
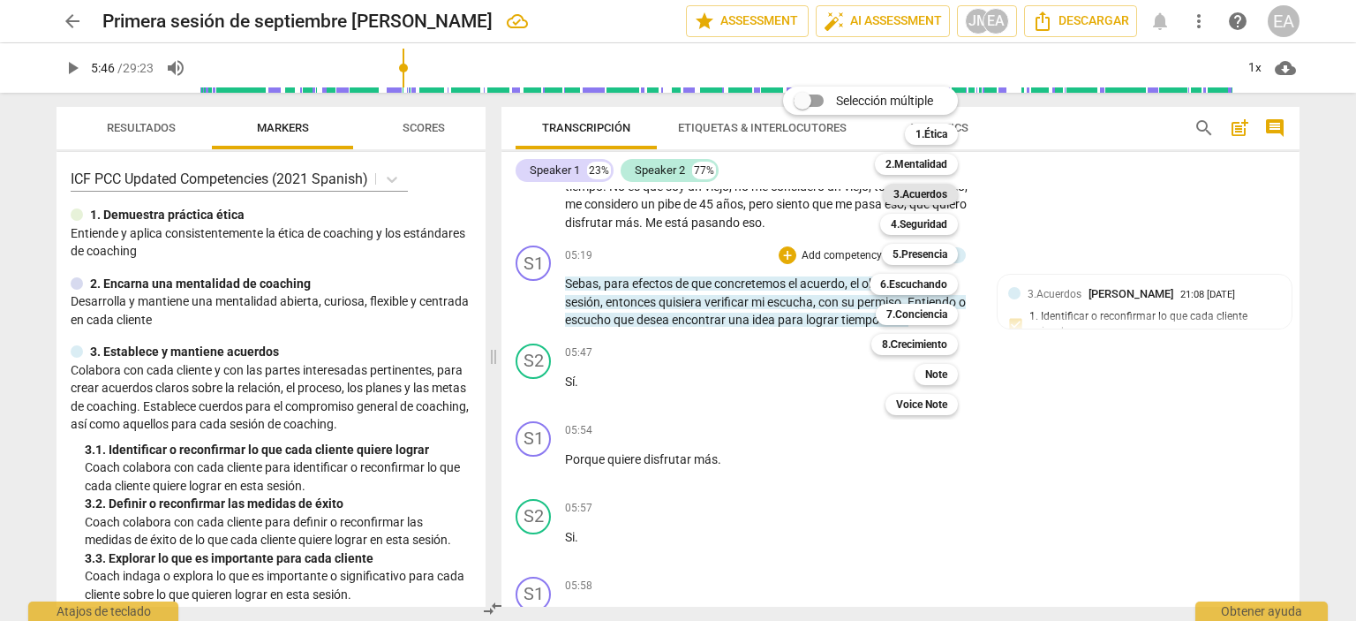
click at [945, 187] on b "3.Acuerdos" at bounding box center [921, 194] width 54 height 21
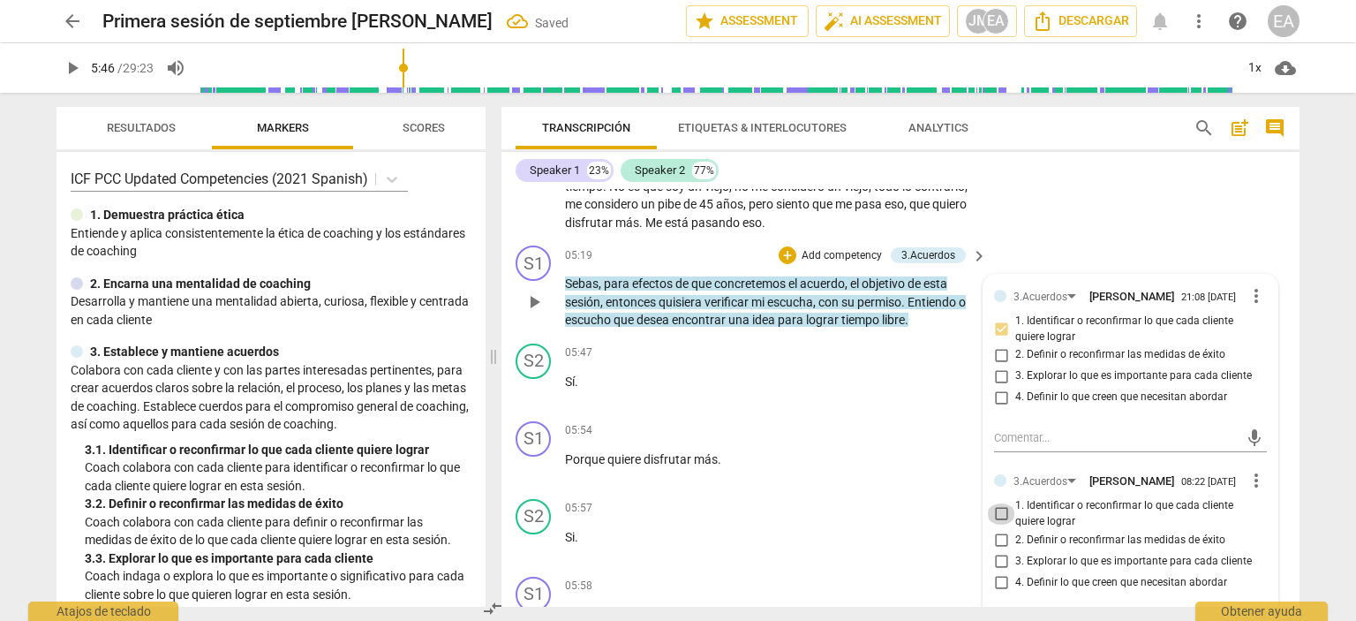
click at [1003, 522] on input "1. Identificar o reconfirmar lo que cada cliente quiere lograr" at bounding box center [1001, 513] width 28 height 21
checkbox input "true"
click at [1293, 395] on div "S2 play_arrow pause 05:47 + Add competency keyboard_arrow_right Sí ." at bounding box center [901, 375] width 798 height 78
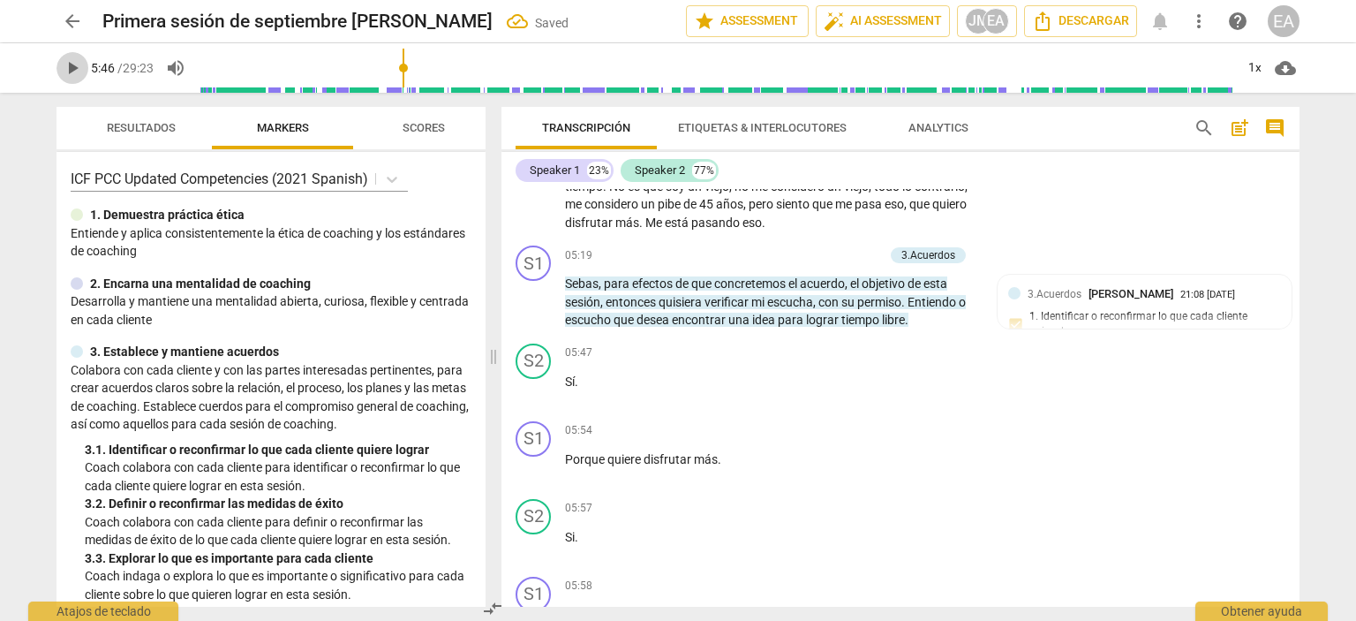
click at [72, 72] on span "play_arrow" at bounding box center [72, 67] width 21 height 21
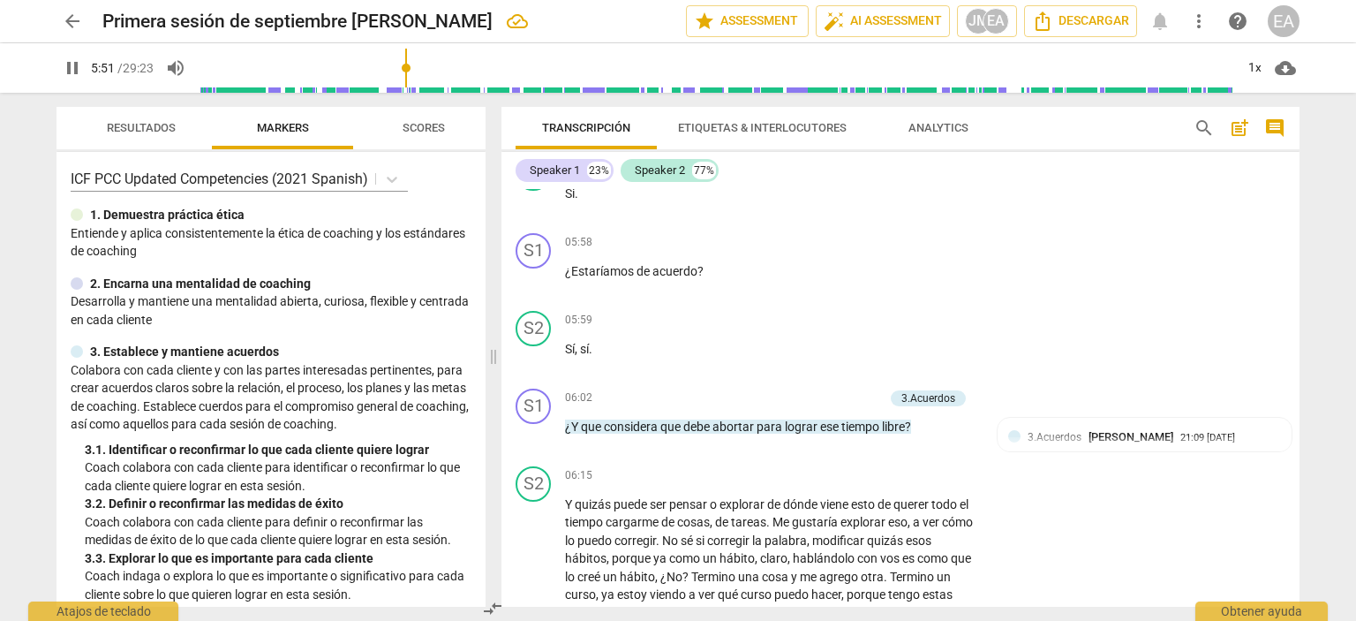
scroll to position [2138, 0]
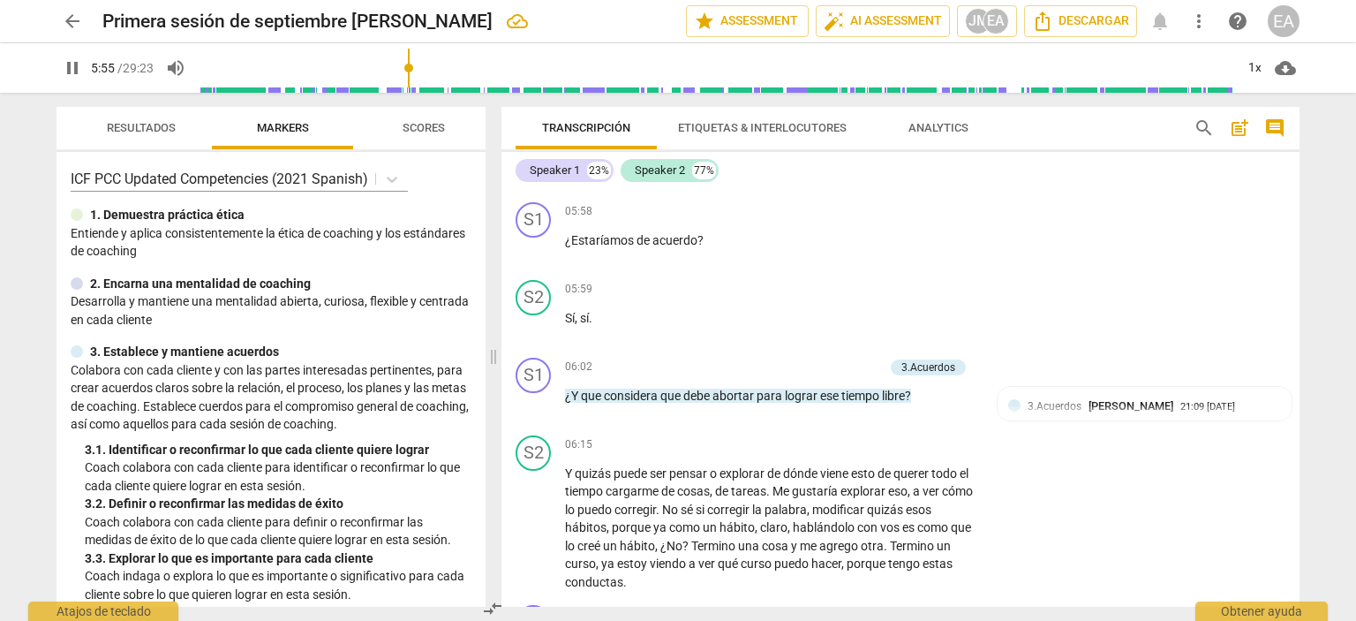
click at [74, 72] on span "pause" at bounding box center [72, 67] width 21 height 21
click at [71, 72] on span "play_arrow" at bounding box center [72, 67] width 21 height 21
click at [71, 72] on span "pause" at bounding box center [72, 67] width 21 height 21
type input "369"
click at [848, 363] on p "Add competency" at bounding box center [842, 367] width 84 height 16
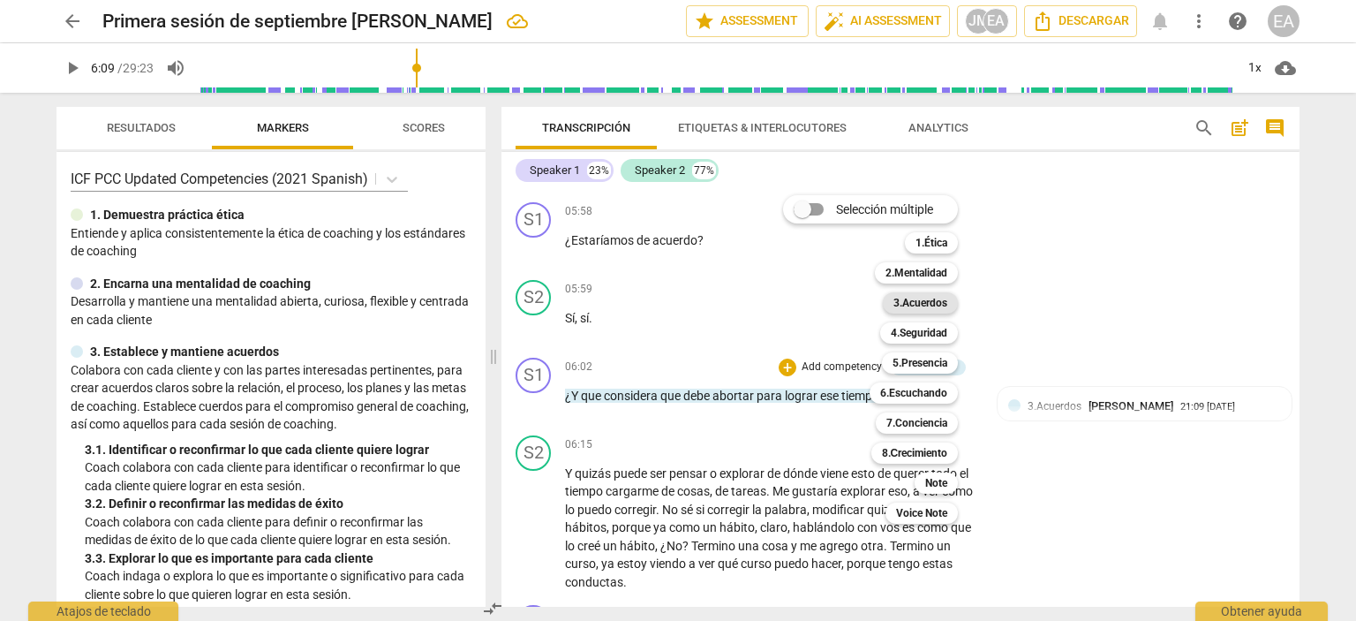
click at [931, 303] on b "3.Acuerdos" at bounding box center [921, 302] width 54 height 21
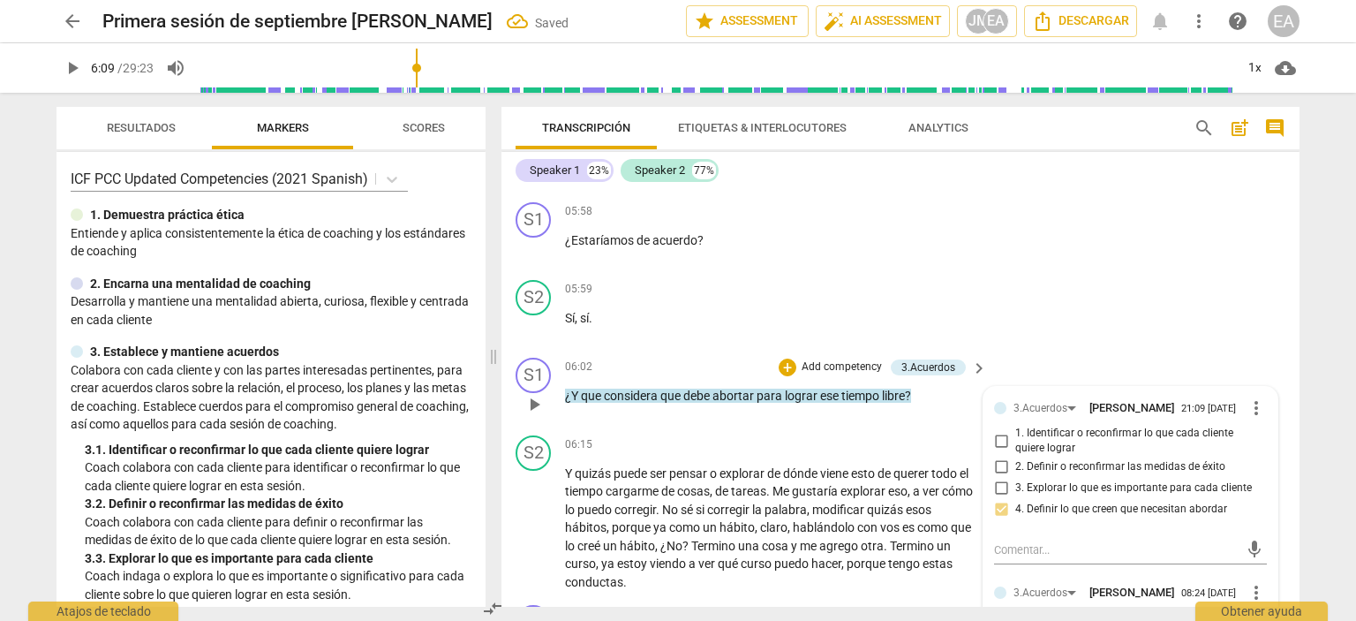
click at [1257, 449] on div "1. Identificar o reconfirmar lo que cada cliente quiere lograr" at bounding box center [1130, 441] width 273 height 31
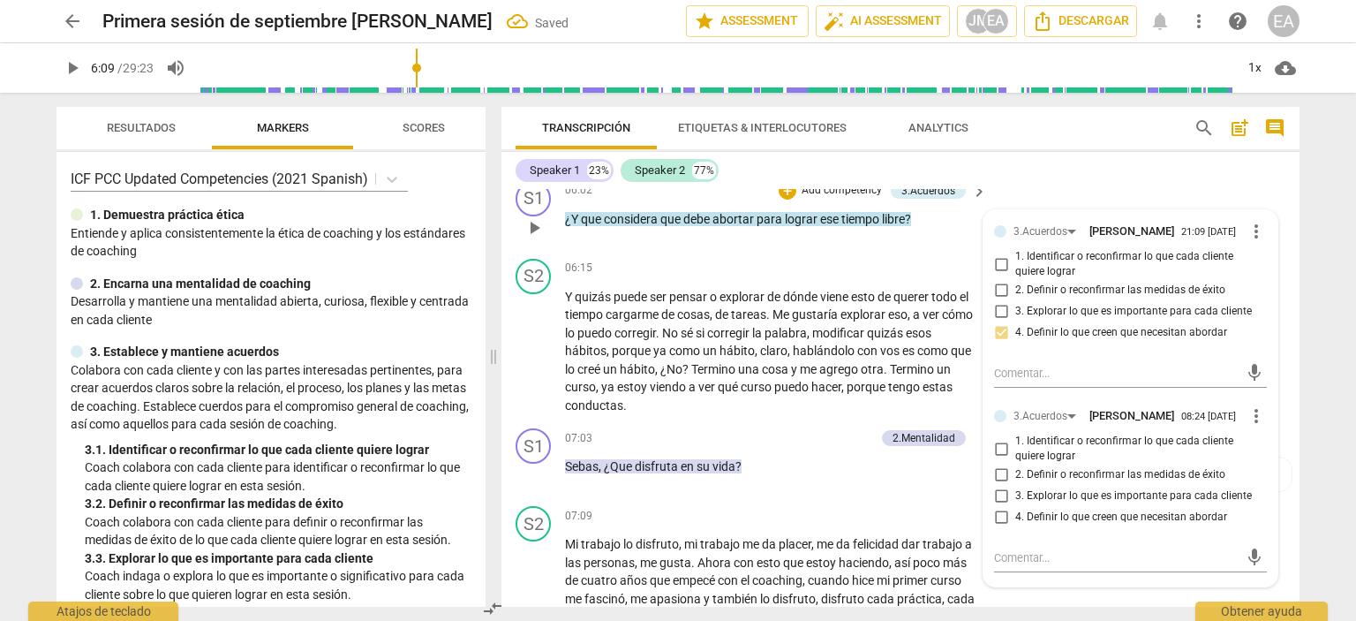
scroll to position [2350, 0]
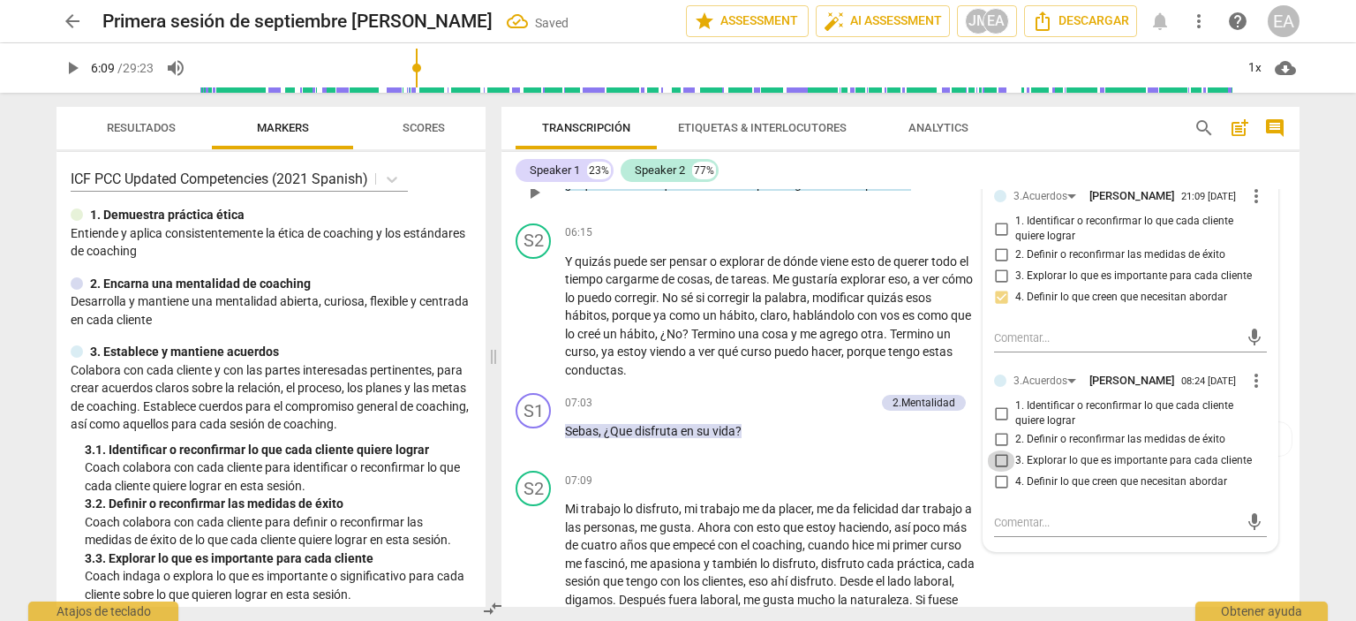
click at [999, 464] on input "3. Explorar lo que es importante para cada cliente" at bounding box center [1001, 460] width 28 height 21
checkbox input "true"
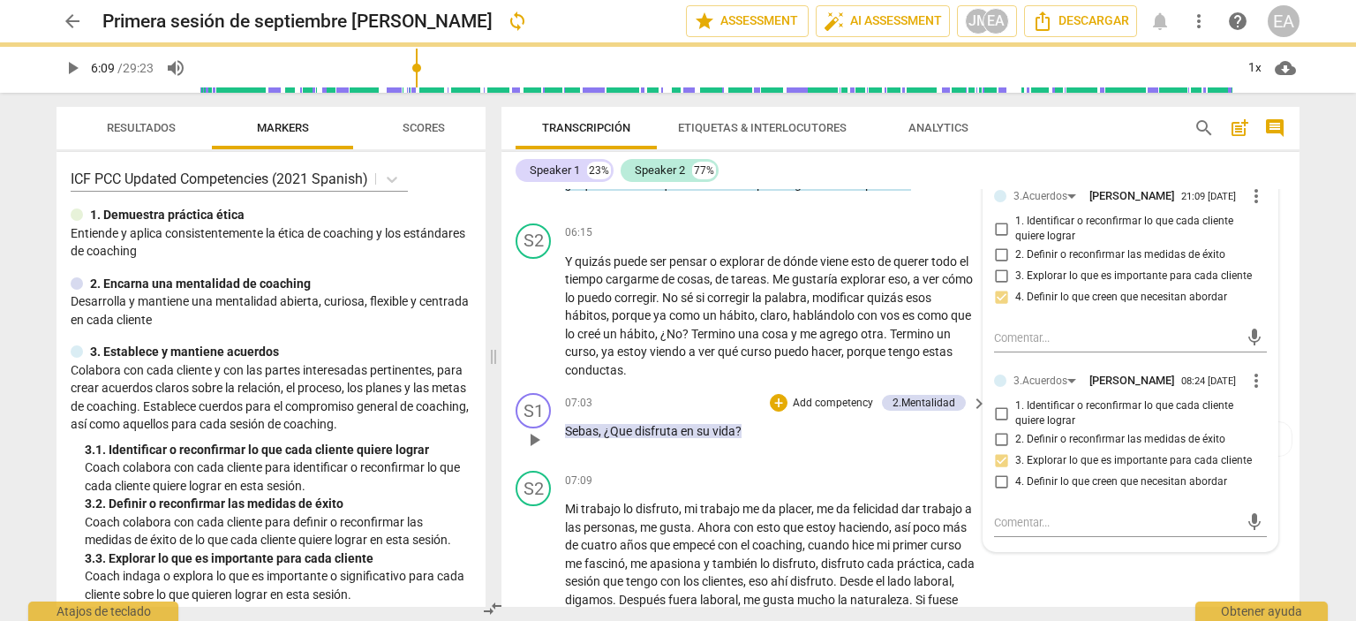
click at [1284, 386] on div "S1 play_arrow pause 07:03 + Add competency 2.Mentalidad keyboard_arrow_right Se…" at bounding box center [901, 425] width 798 height 78
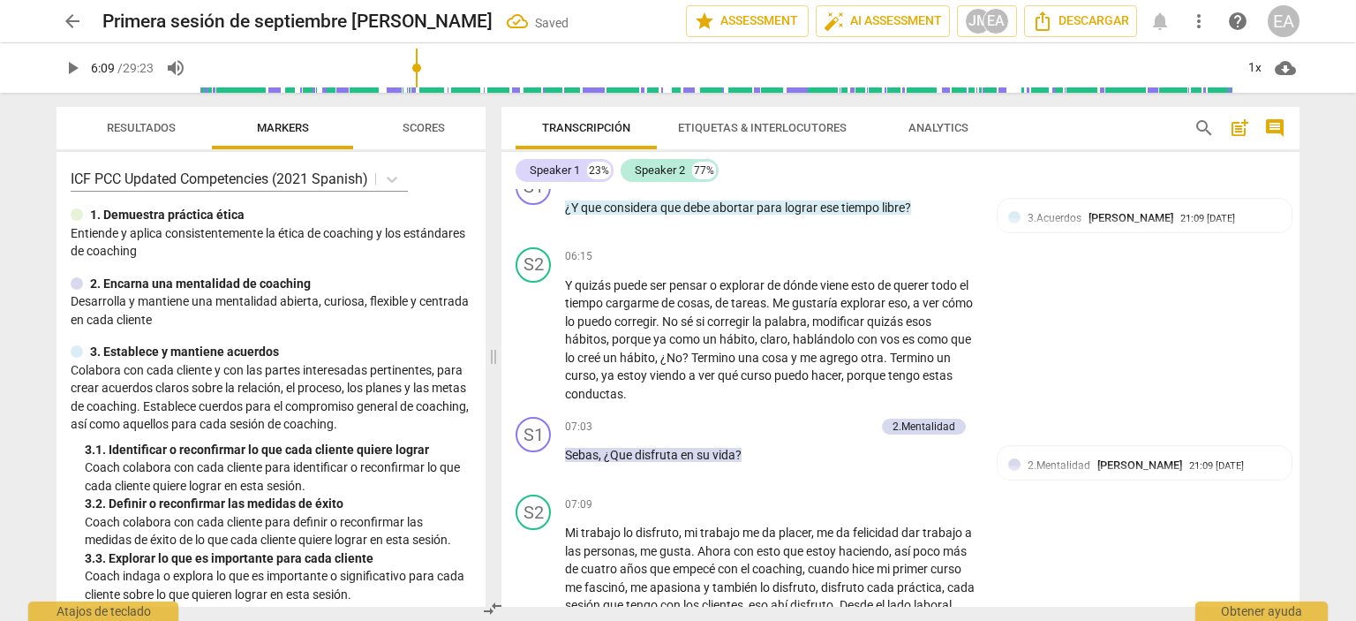
scroll to position [2341, 0]
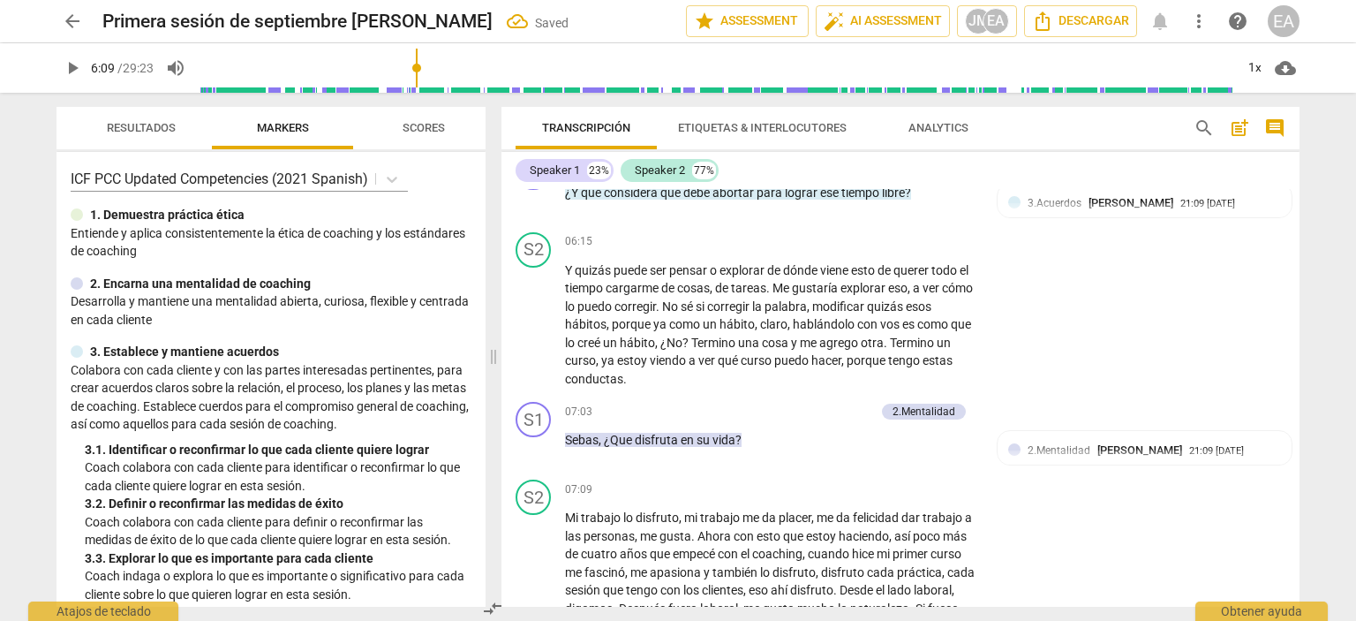
click at [79, 71] on span "play_arrow" at bounding box center [72, 67] width 21 height 21
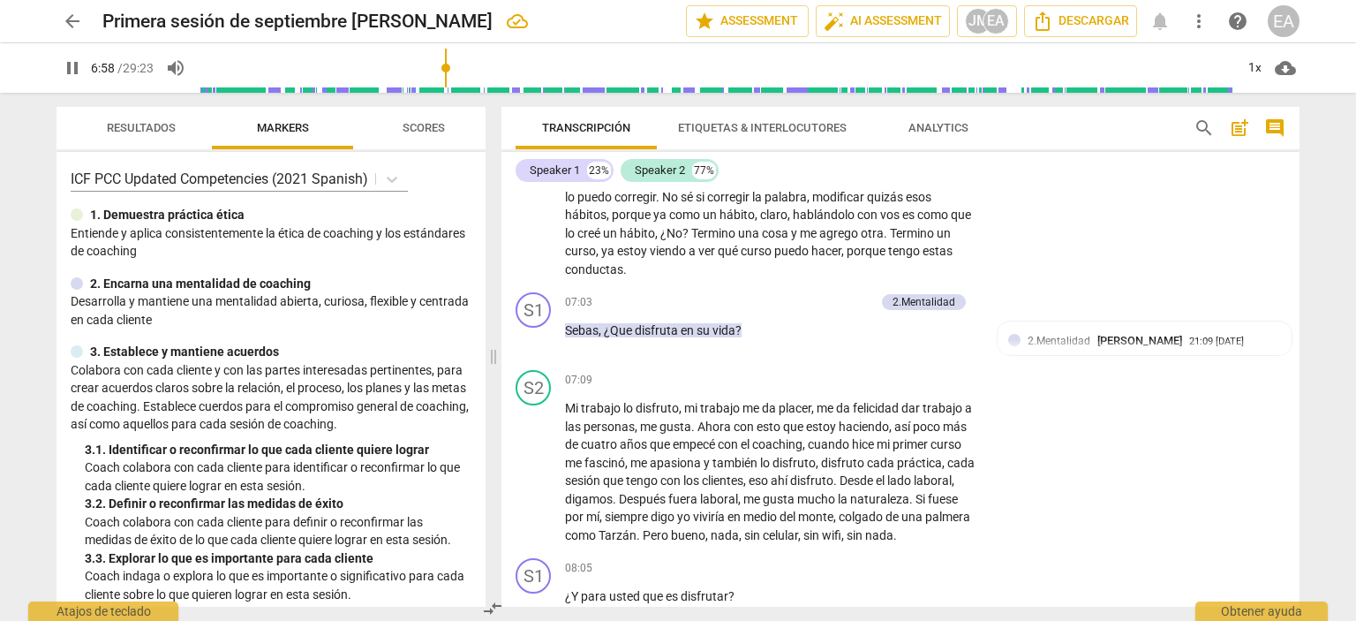
scroll to position [2465, 0]
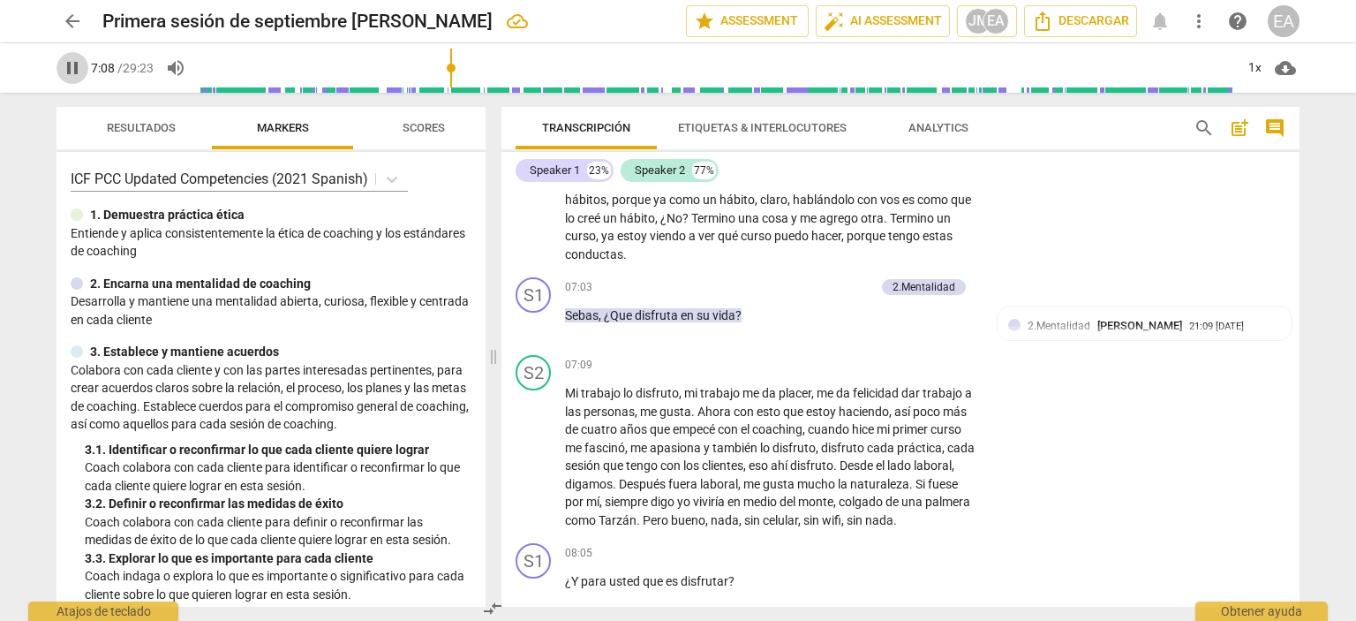
click at [72, 68] on span "pause" at bounding box center [72, 67] width 21 height 21
type input "429"
click at [851, 280] on p "Add competency" at bounding box center [833, 288] width 84 height 16
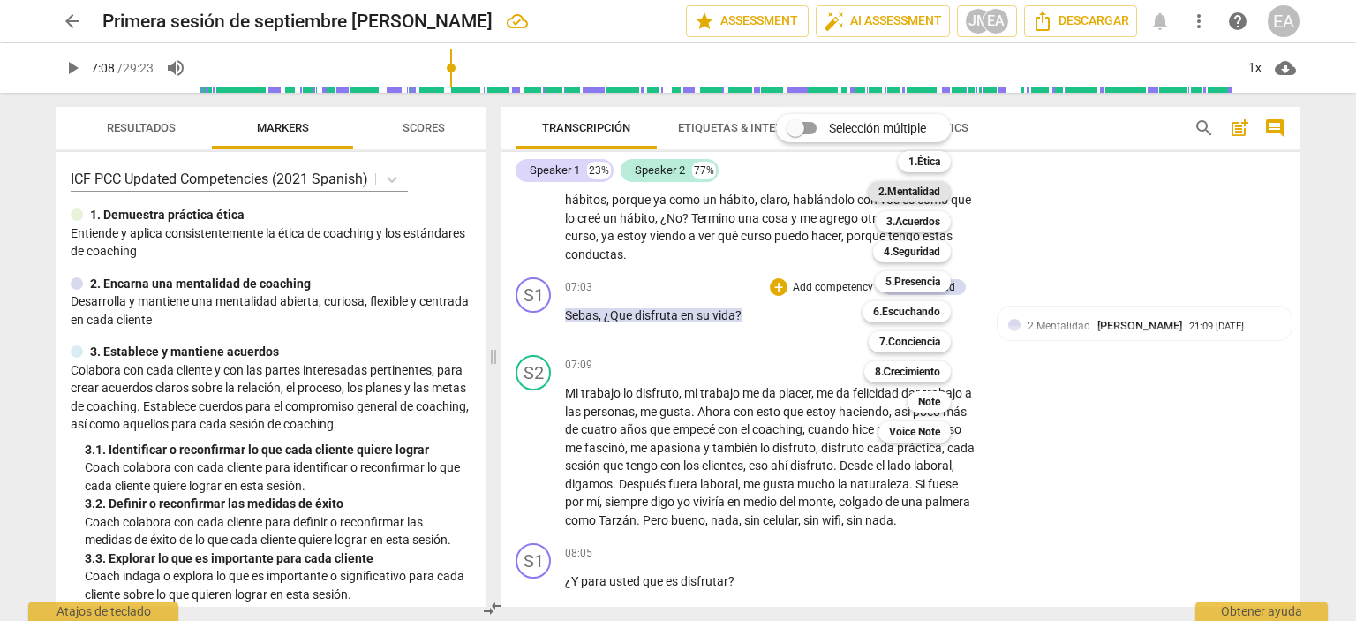
click at [940, 190] on b "2.Mentalidad" at bounding box center [910, 191] width 62 height 21
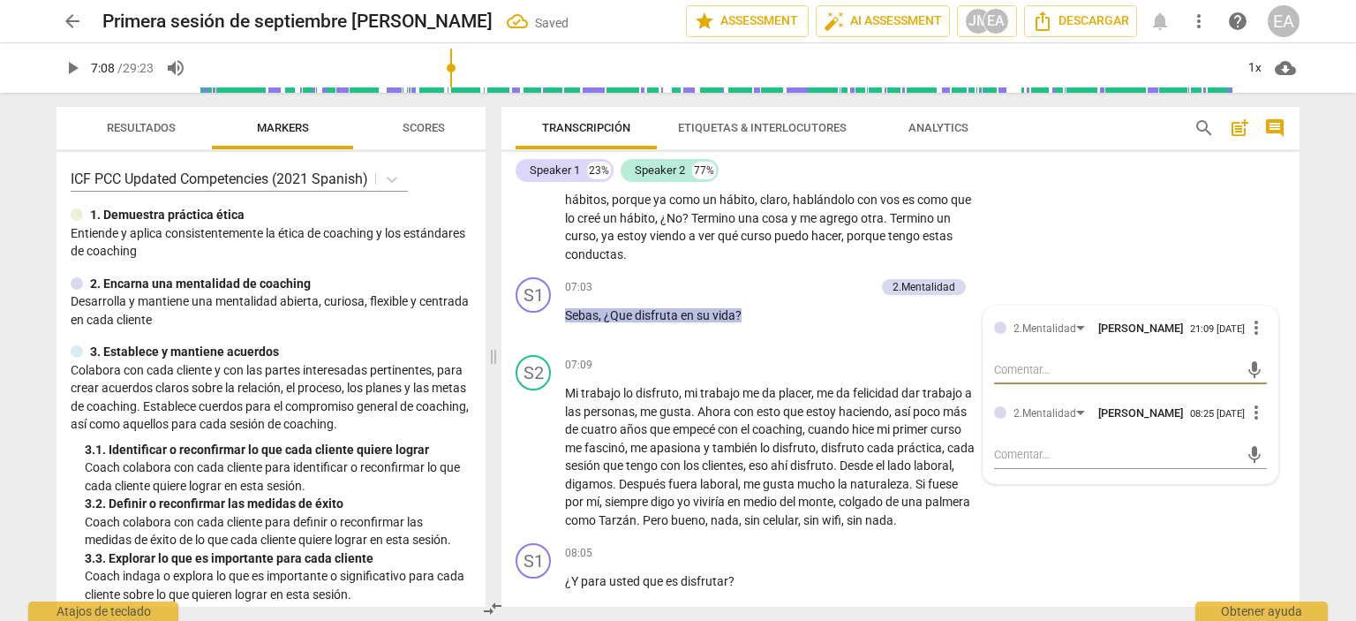
type textarea "C"
type textarea "Cu"
type textarea "Cur"
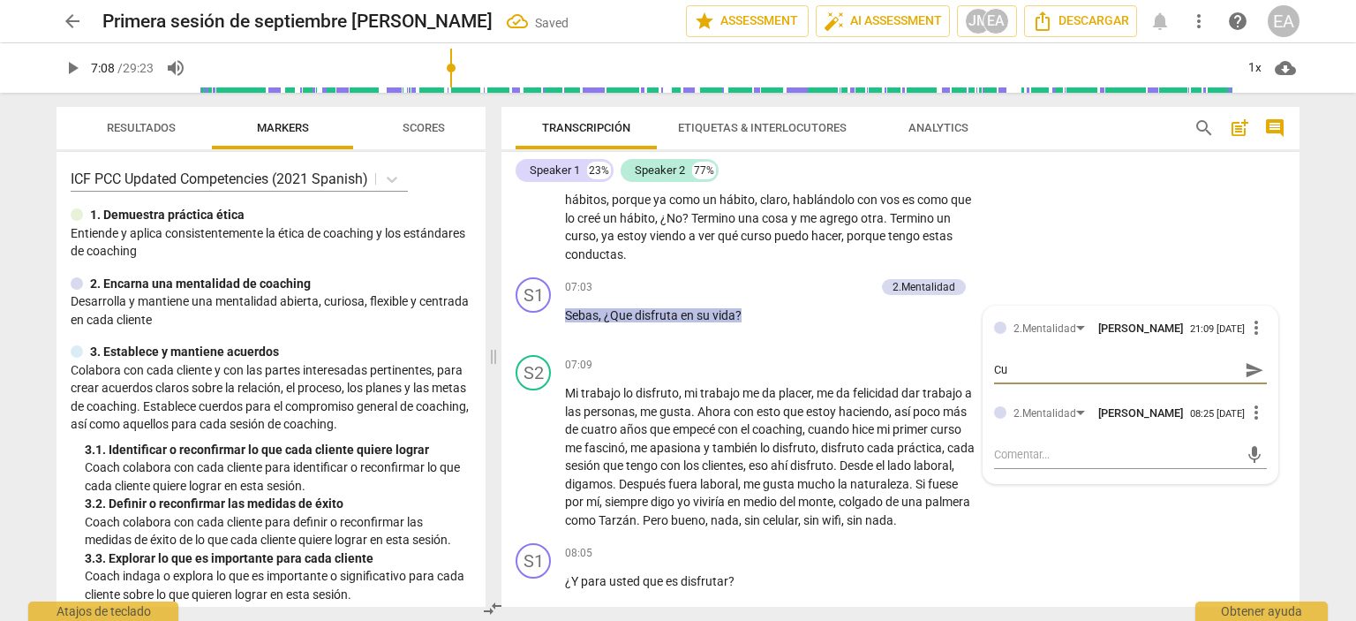
type textarea "Cur"
type textarea "Curi"
type textarea "Curio"
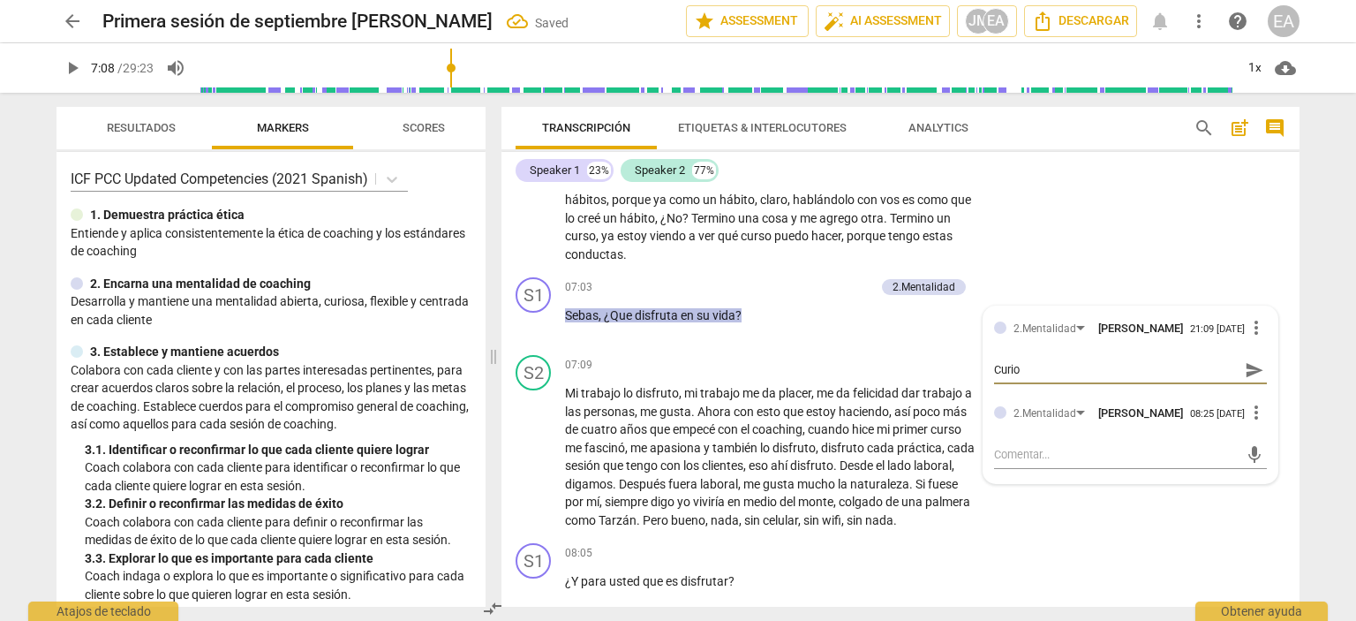
type textarea "Curios"
type textarea "Curiosi"
type textarea "Curiosid"
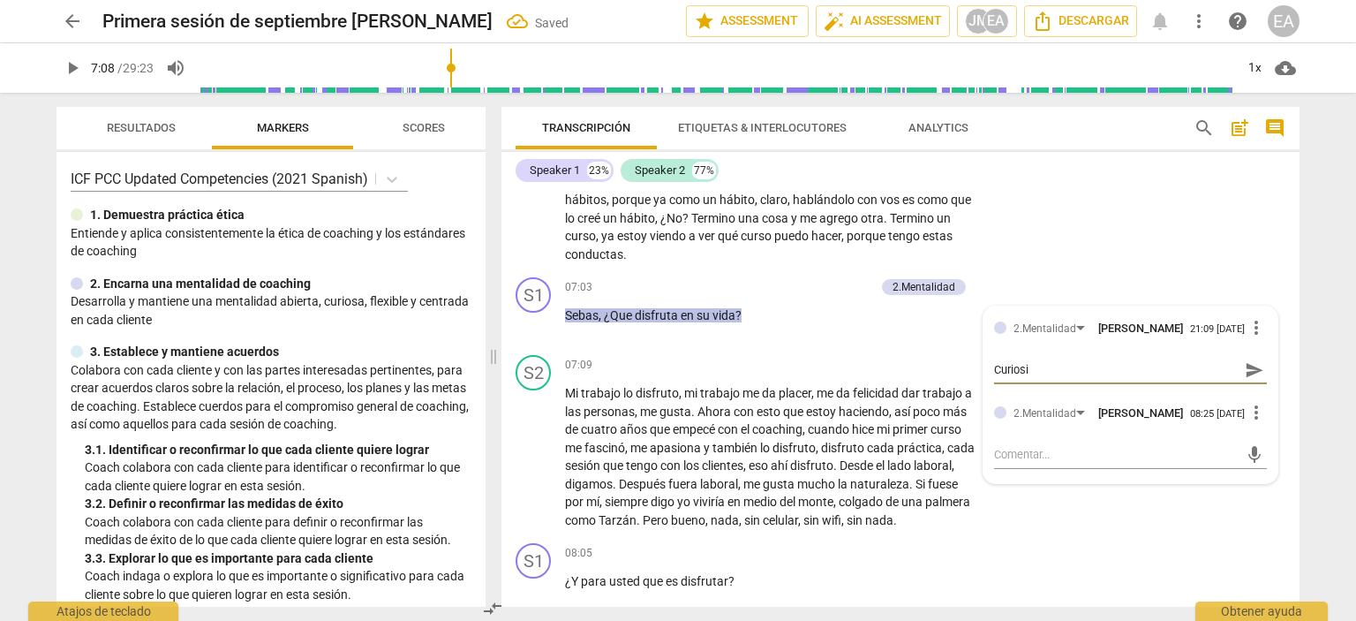
type textarea "Curiosid"
type textarea "Curiosida"
type textarea "Curiosidad"
drag, startPoint x: 1045, startPoint y: 368, endPoint x: 983, endPoint y: 366, distance: 62.8
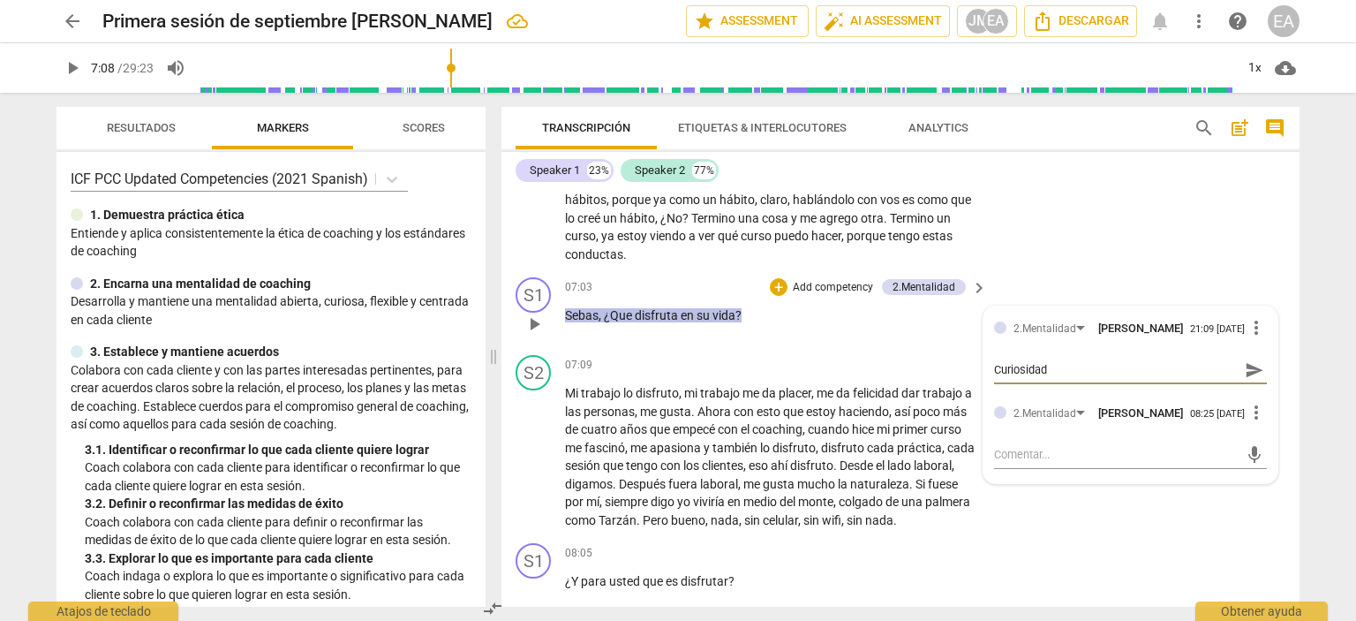
click at [984, 366] on div "2.Mentalidad [PERSON_NAME] 21:09 [DATE] more_vert Curiosidad Curiosidad send 2.…" at bounding box center [1131, 394] width 294 height 177
click at [1005, 450] on textarea at bounding box center [1116, 454] width 245 height 17
paste textarea "Curiosidad"
type textarea "Curiosidad"
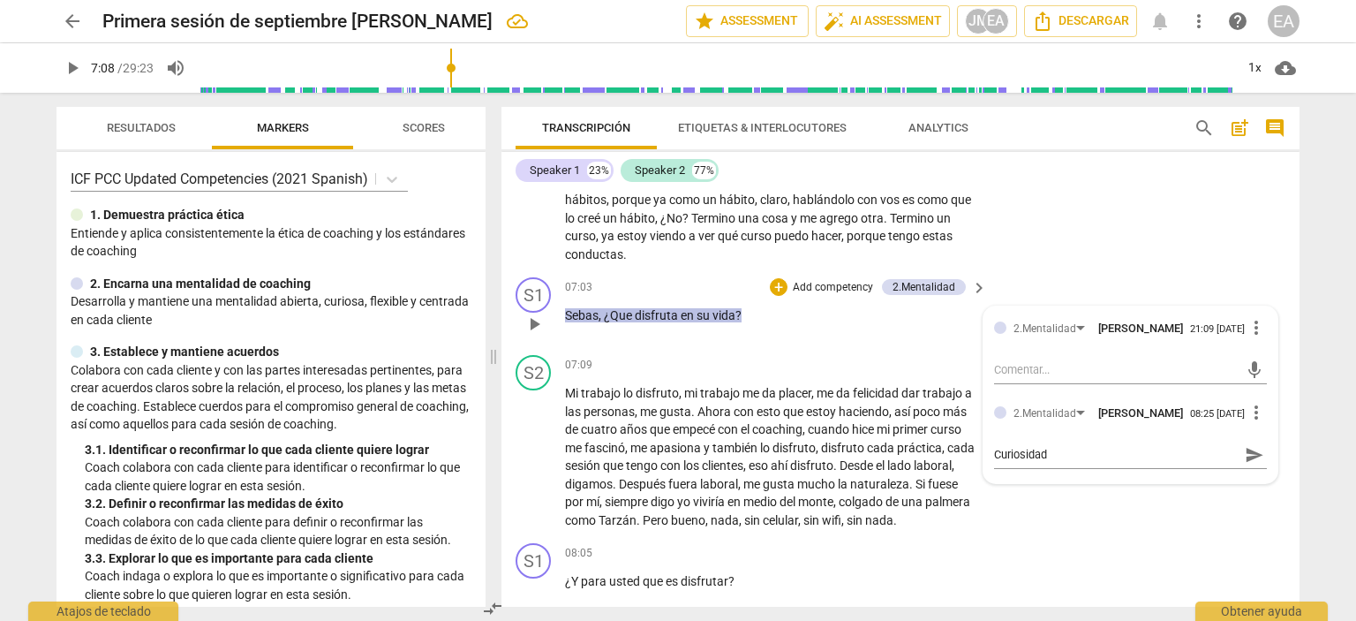
click at [1257, 270] on div "S1 play_arrow pause 07:03 + Add competency 2.Mentalidad keyboard_arrow_right Se…" at bounding box center [901, 309] width 798 height 78
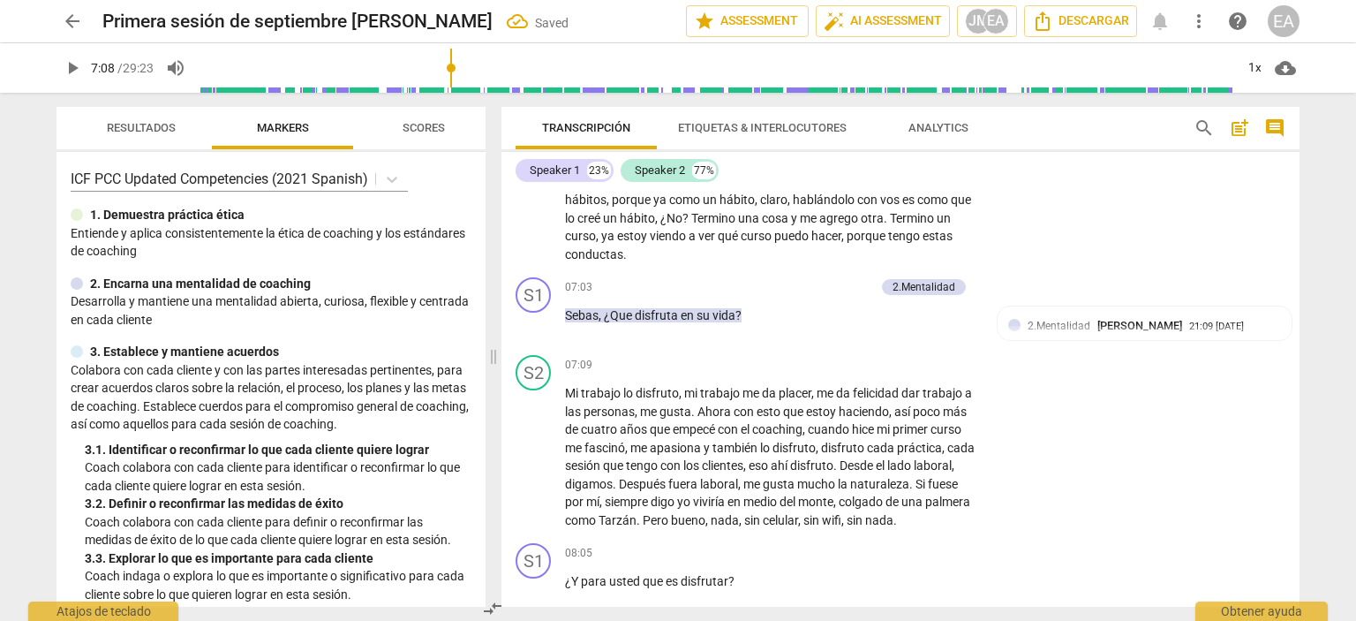
click at [64, 66] on span "play_arrow" at bounding box center [72, 67] width 21 height 21
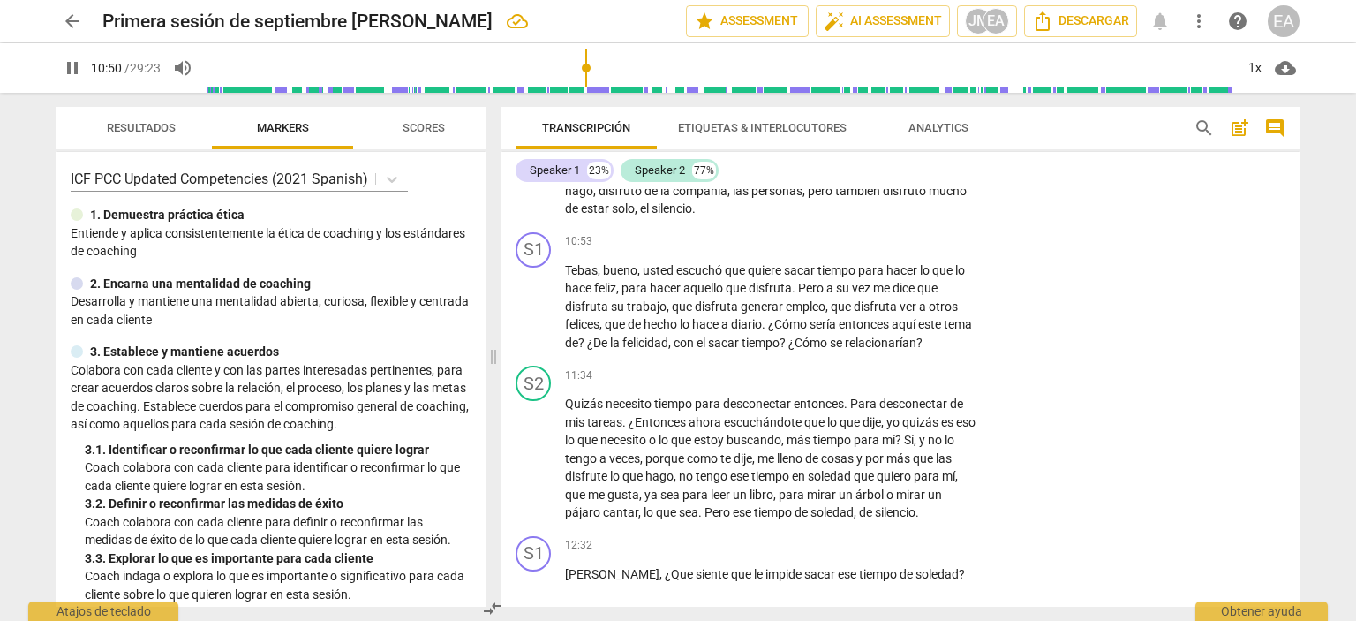
scroll to position [3730, 0]
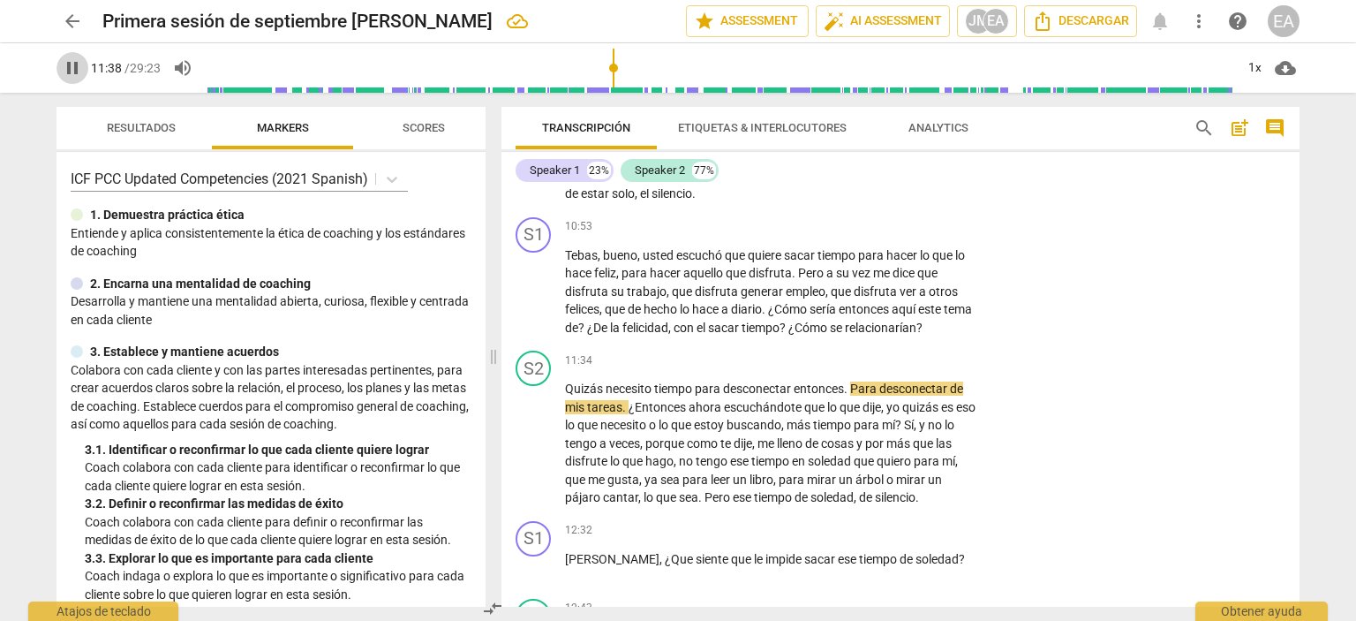
click at [62, 76] on span "pause" at bounding box center [72, 67] width 21 height 21
type input "699"
click at [897, 232] on p "Add competency" at bounding box center [924, 227] width 84 height 16
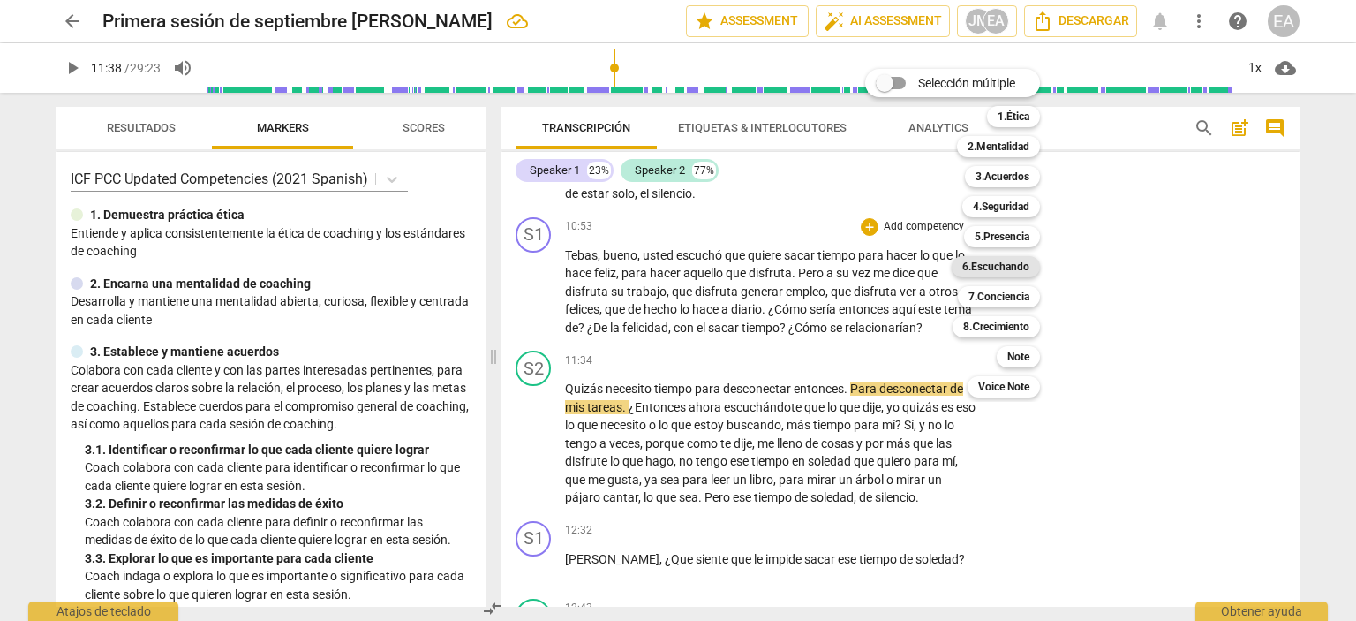
click at [1008, 265] on b "6.Escuchando" at bounding box center [995, 266] width 67 height 21
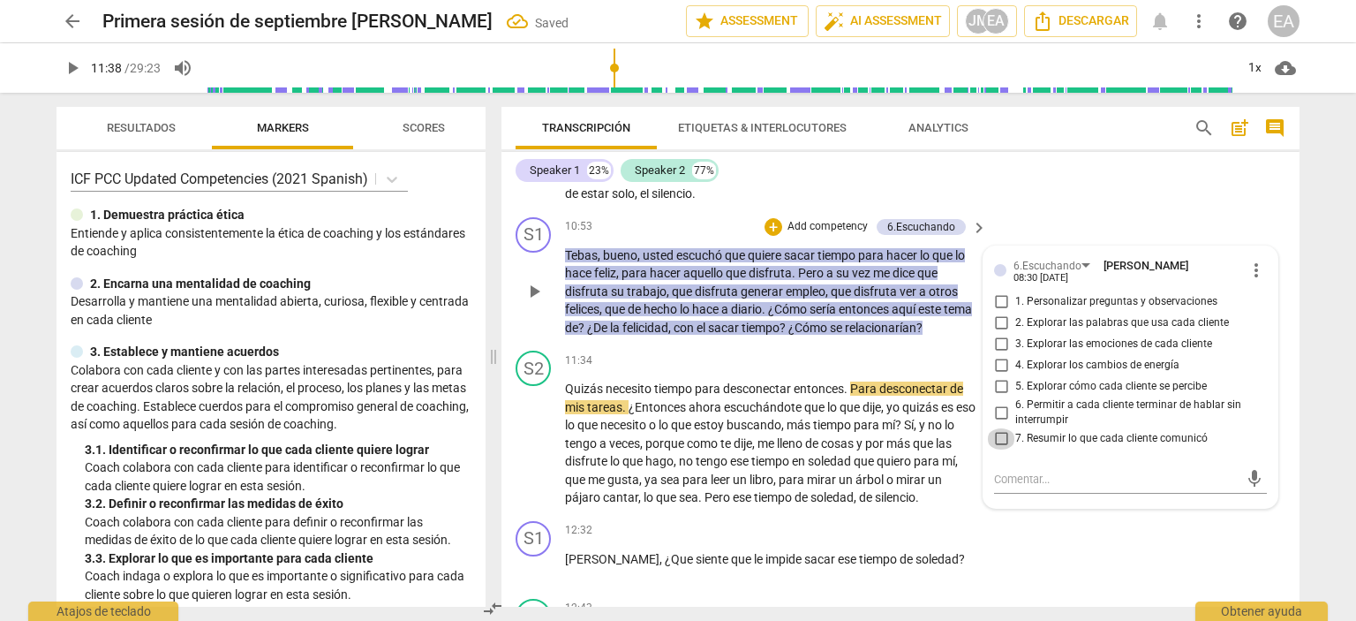
click at [996, 444] on input "7. Resumir lo que cada cliente comunicó" at bounding box center [1001, 438] width 28 height 21
checkbox input "true"
click at [1048, 208] on div "S2 play_arrow pause 10:24 + Add competency keyboard_arrow_right Sí , sí , me gu…" at bounding box center [901, 143] width 798 height 134
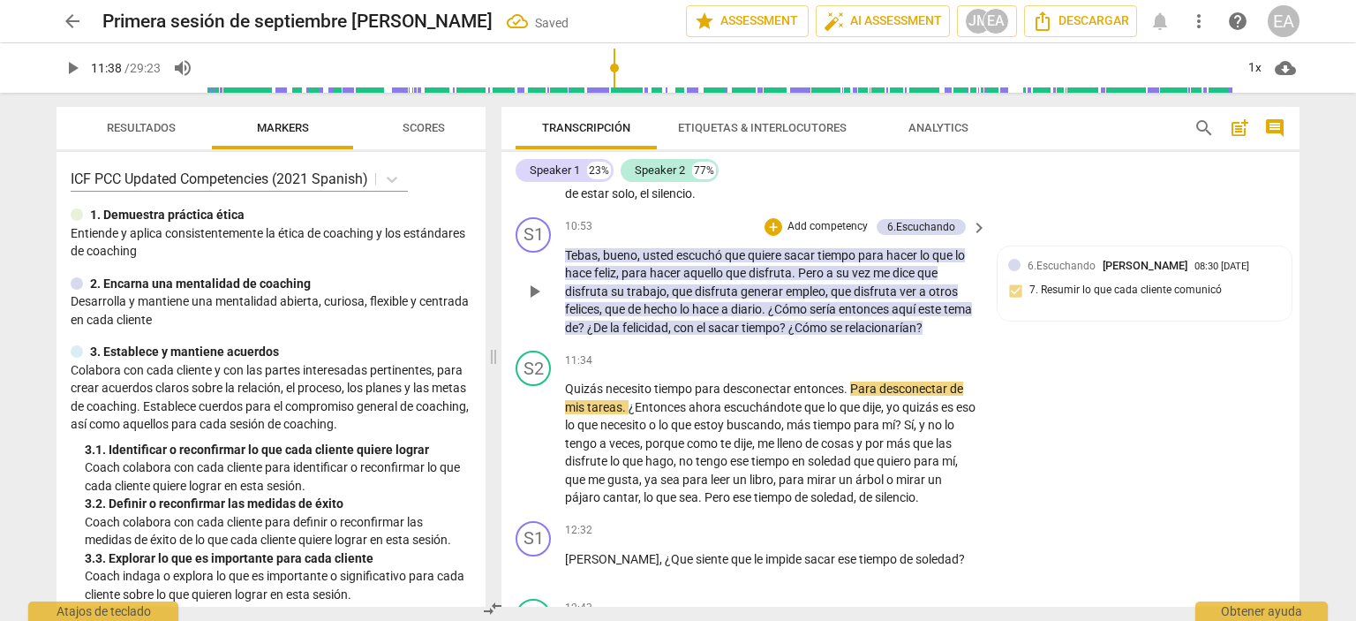
click at [830, 235] on p "Add competency" at bounding box center [828, 227] width 84 height 16
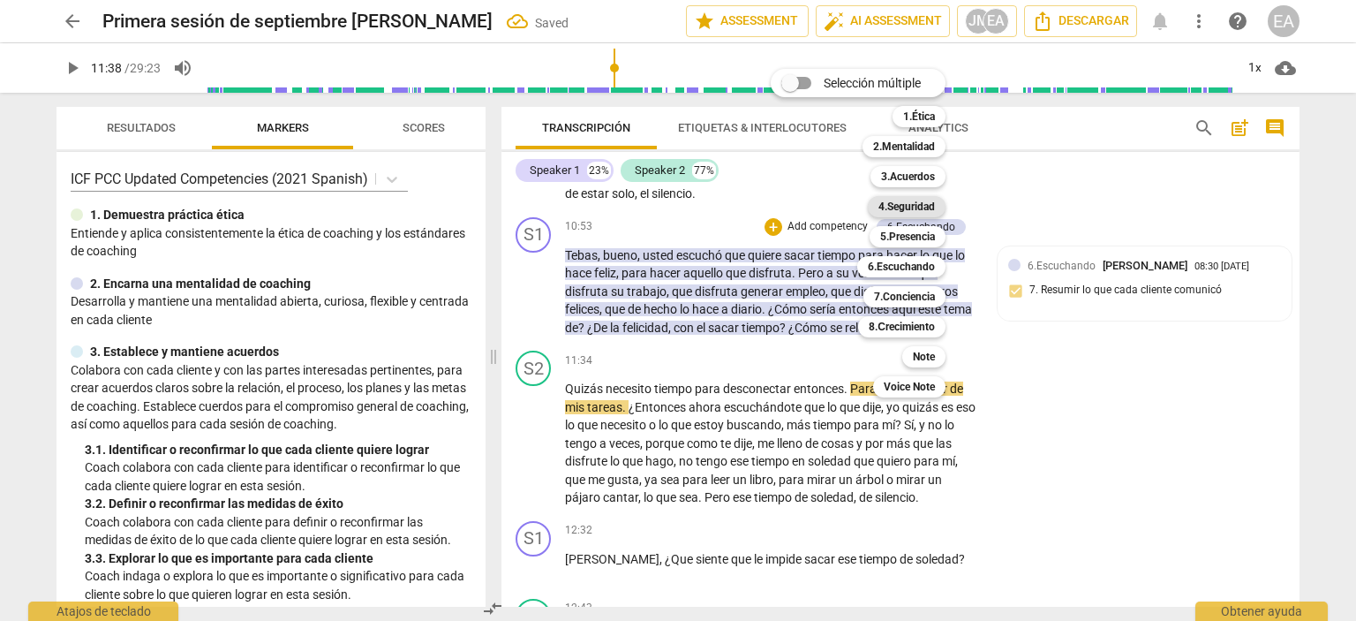
click at [908, 204] on b "4.Seguridad" at bounding box center [907, 206] width 57 height 21
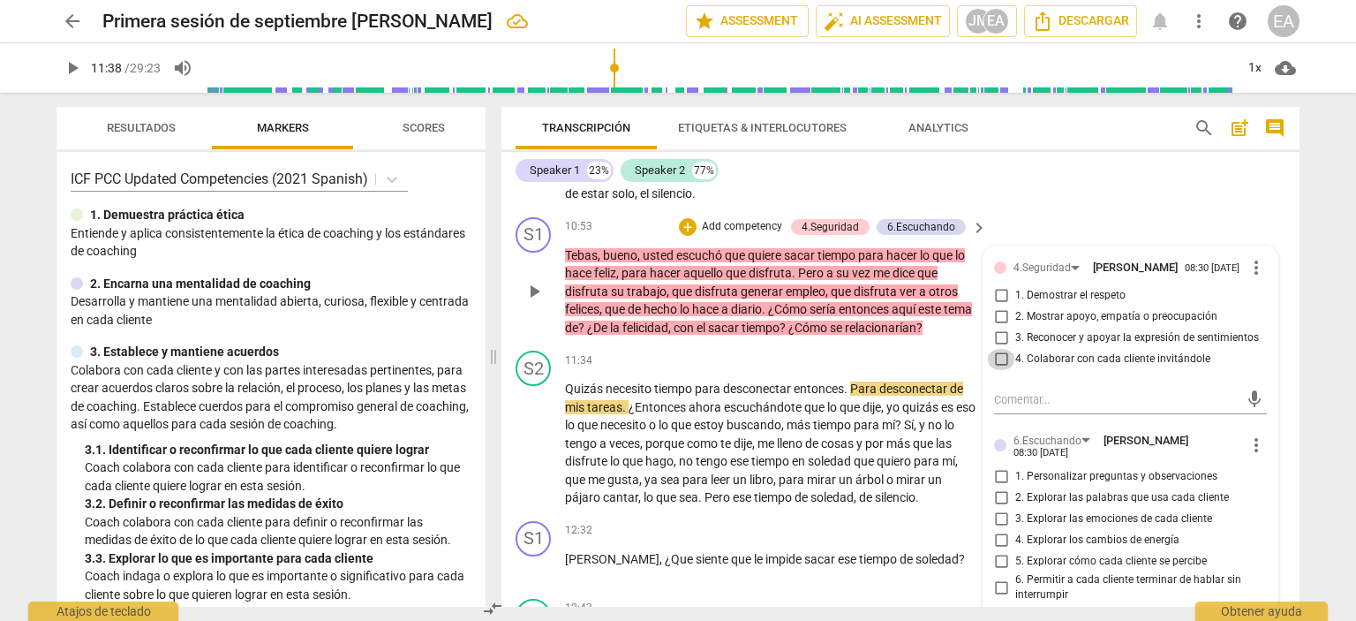
click at [998, 370] on input "4. Colaborar con cada cliente invitándole" at bounding box center [1001, 359] width 28 height 21
checkbox input "true"
click at [1228, 200] on div "S2 play_arrow pause 10:24 + Add competency keyboard_arrow_right Sí , sí , me gu…" at bounding box center [901, 143] width 798 height 134
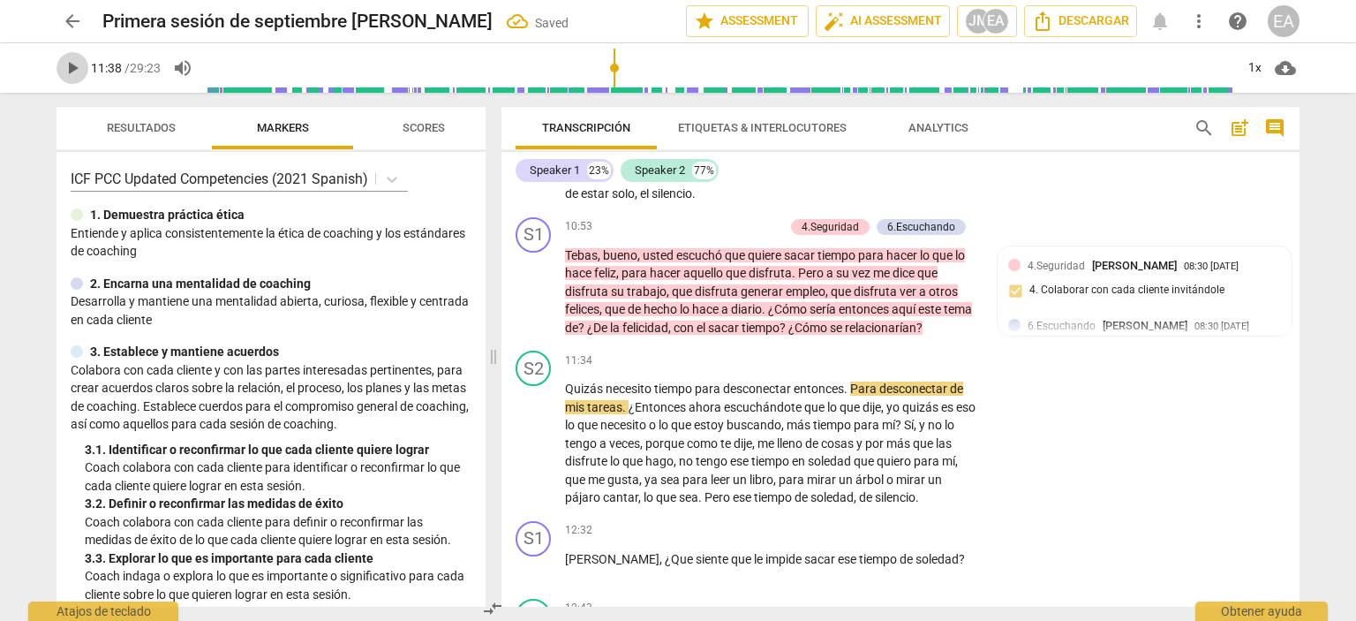
click at [79, 64] on span "play_arrow" at bounding box center [72, 67] width 21 height 21
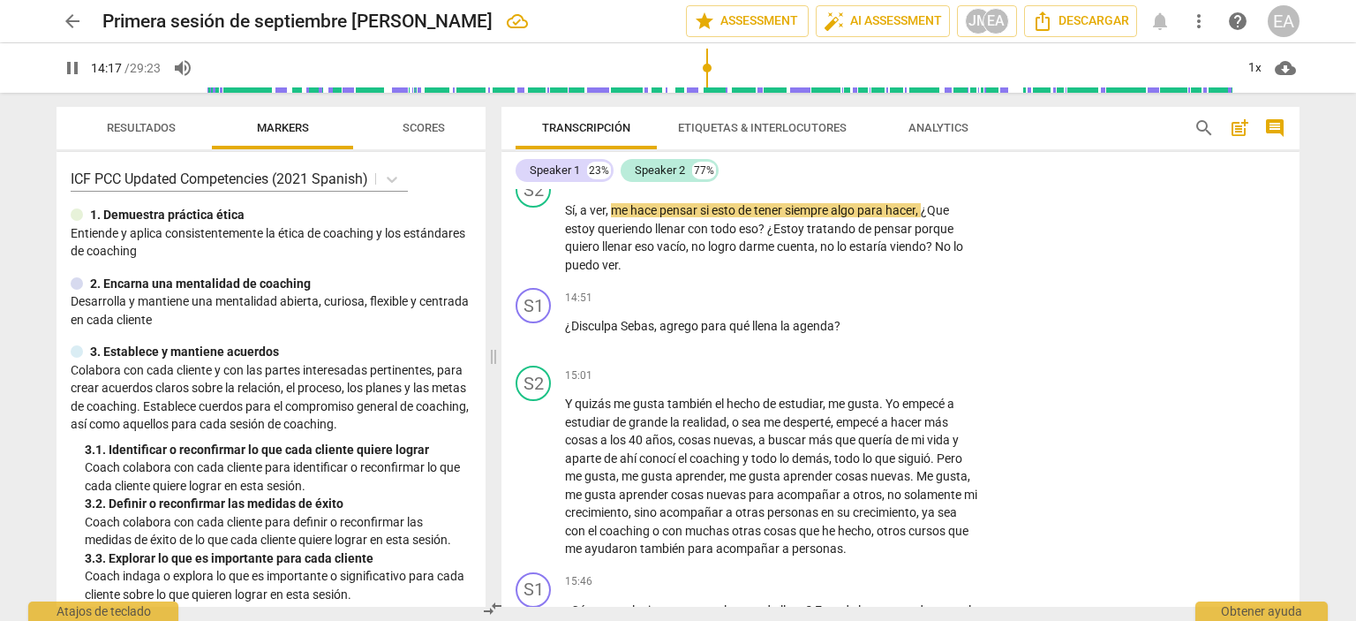
scroll to position [4542, 0]
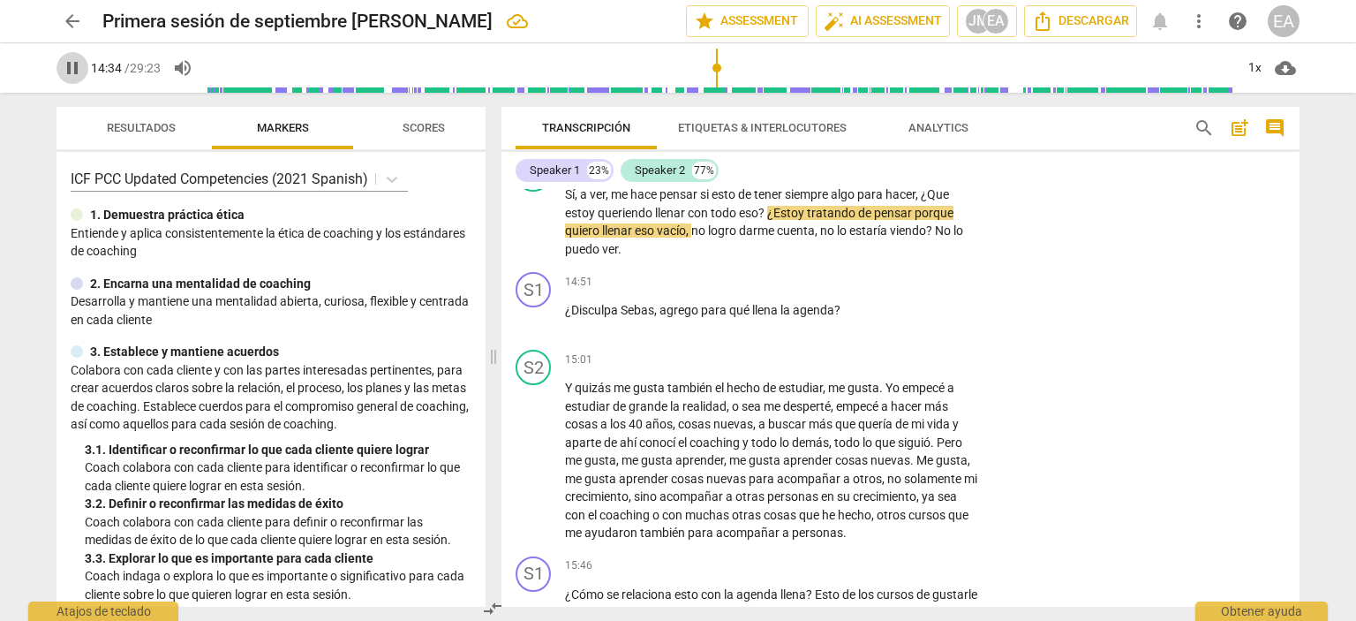
click at [78, 62] on span "pause" at bounding box center [72, 67] width 21 height 21
type input "875"
